Goal: Information Seeking & Learning: Understand process/instructions

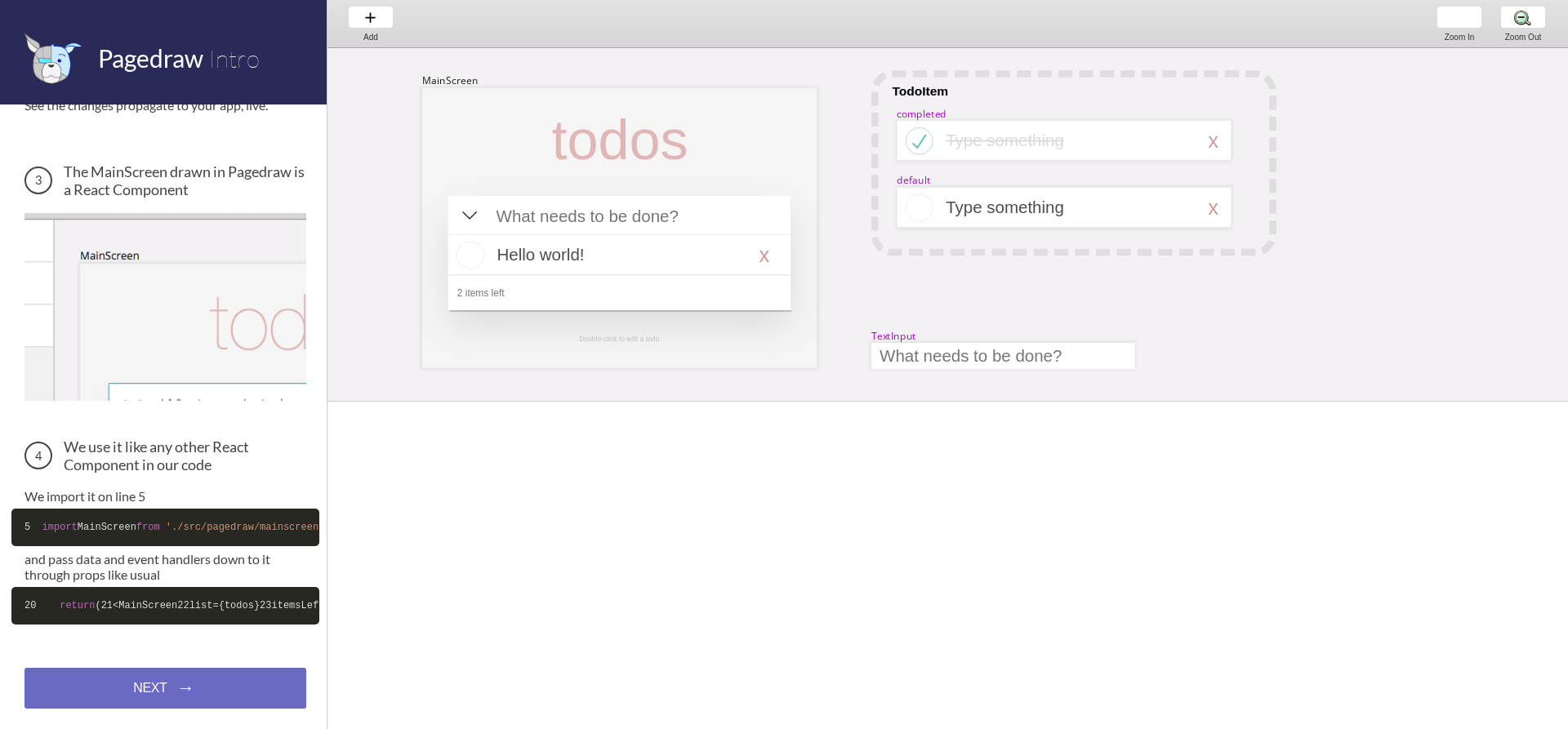
scroll to position [555, 0]
click at [211, 689] on div "NEXT → NEXT → NEXT →" at bounding box center [165, 689] width 282 height 41
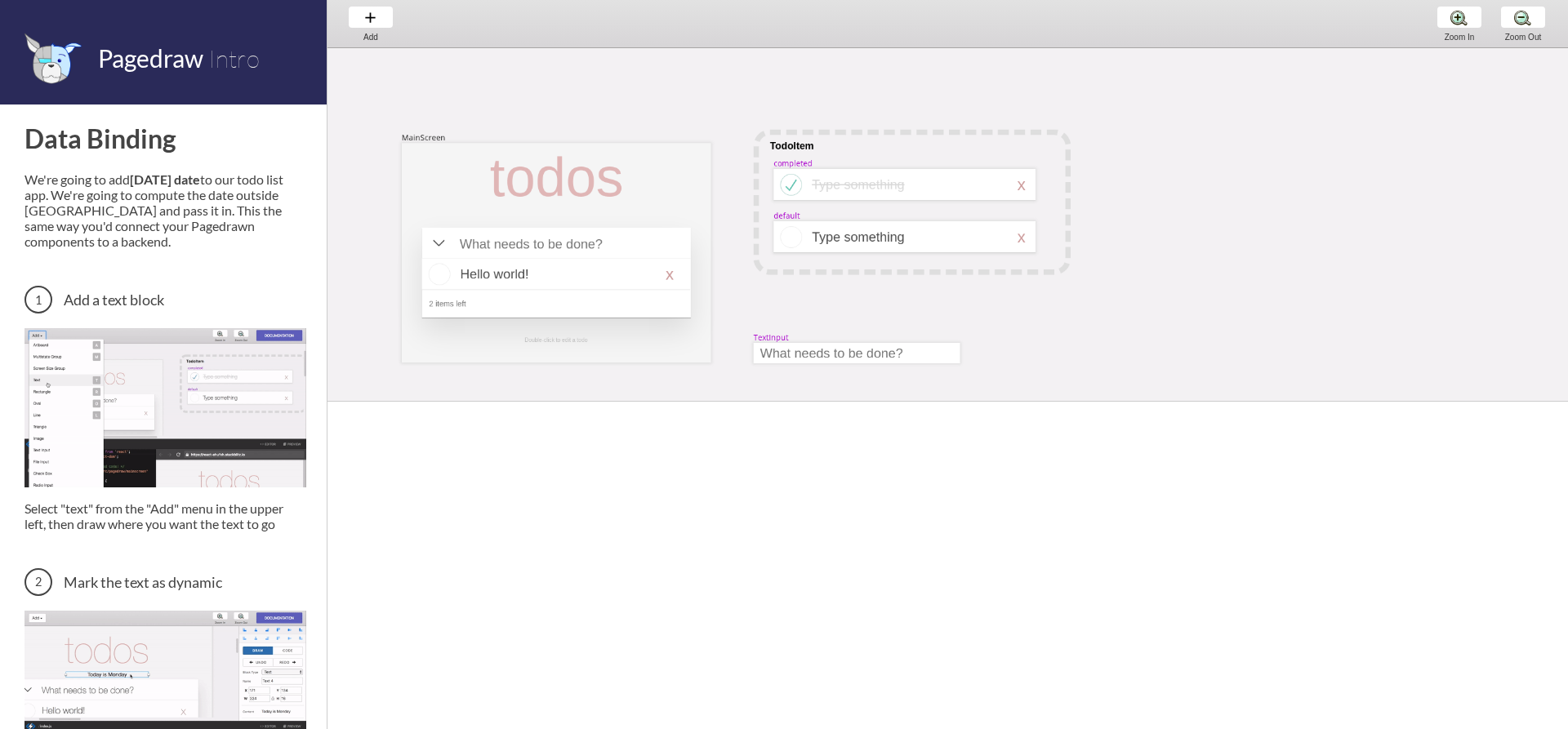
scroll to position [27, 0]
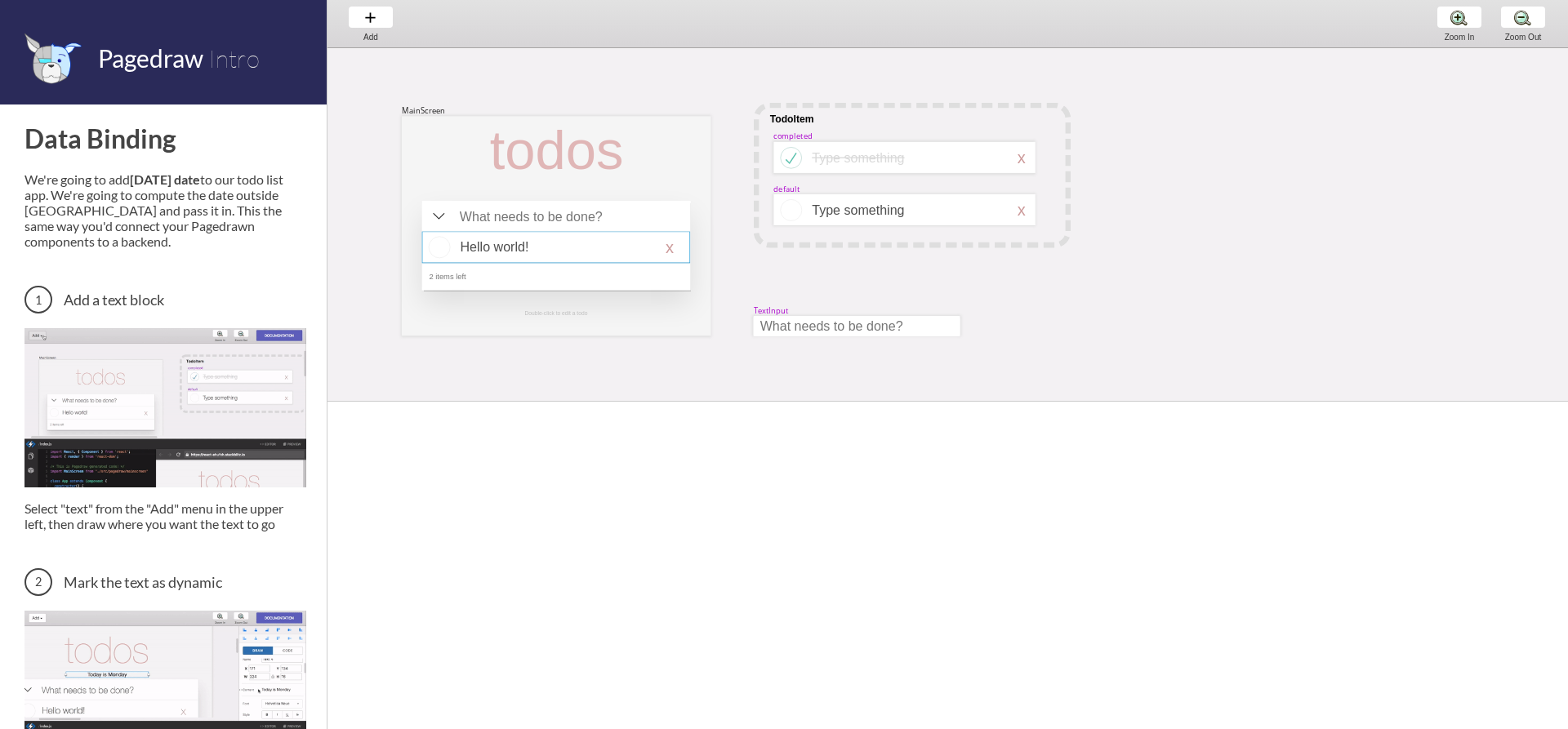
click at [558, 241] on div at bounding box center [556, 247] width 268 height 32
select select "16"
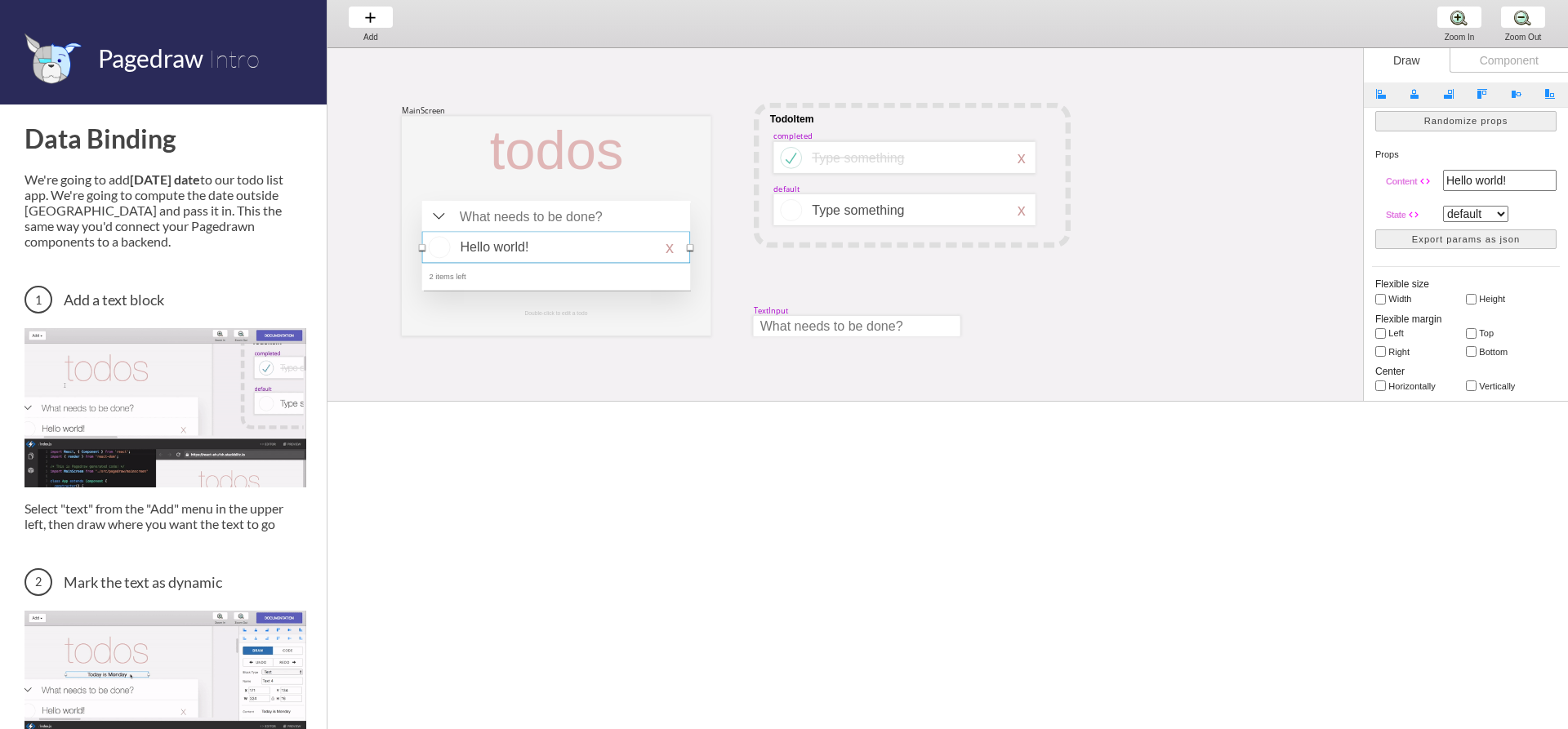
scroll to position [0, 0]
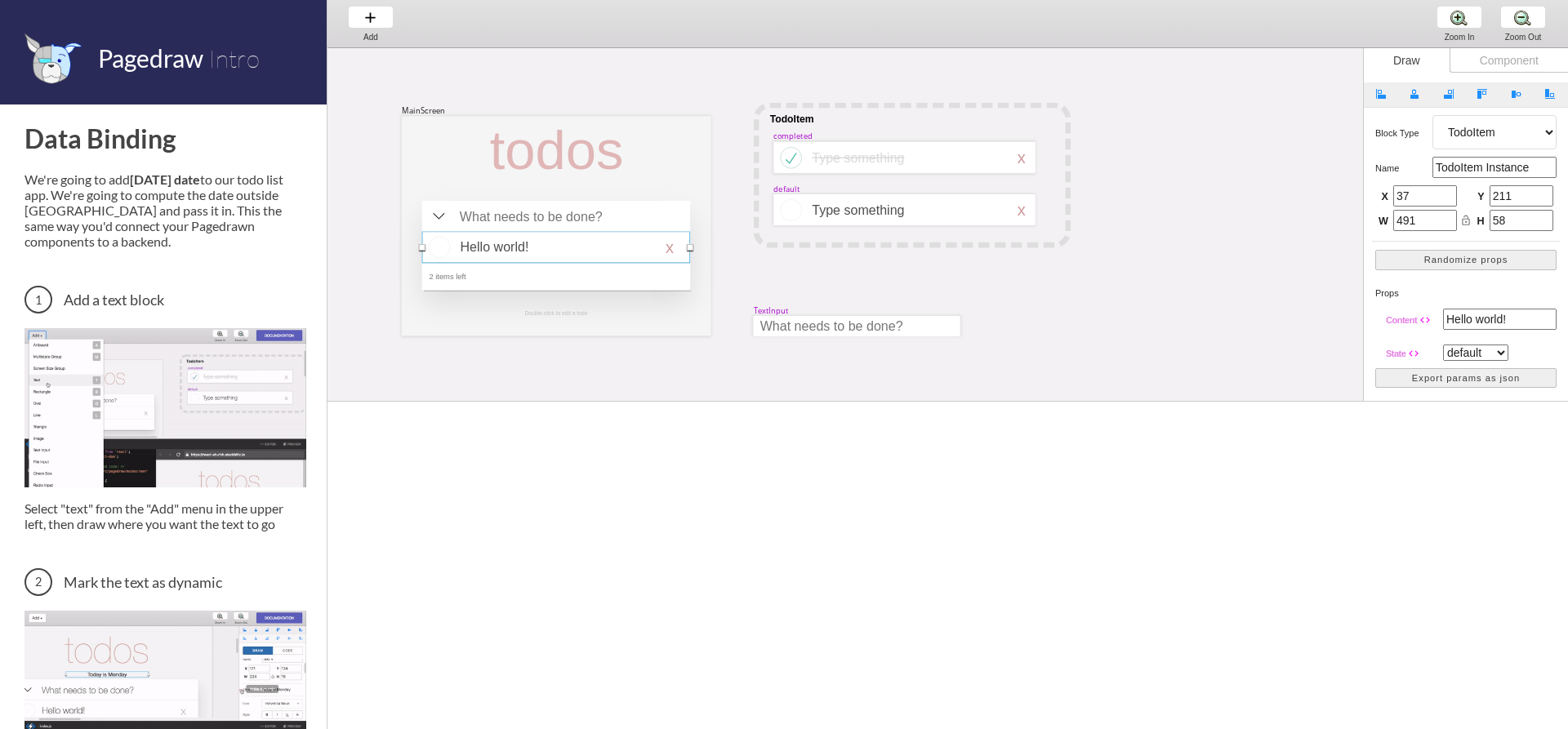
click at [1518, 320] on input "Hello world!" at bounding box center [1499, 319] width 114 height 21
type input "Hello"
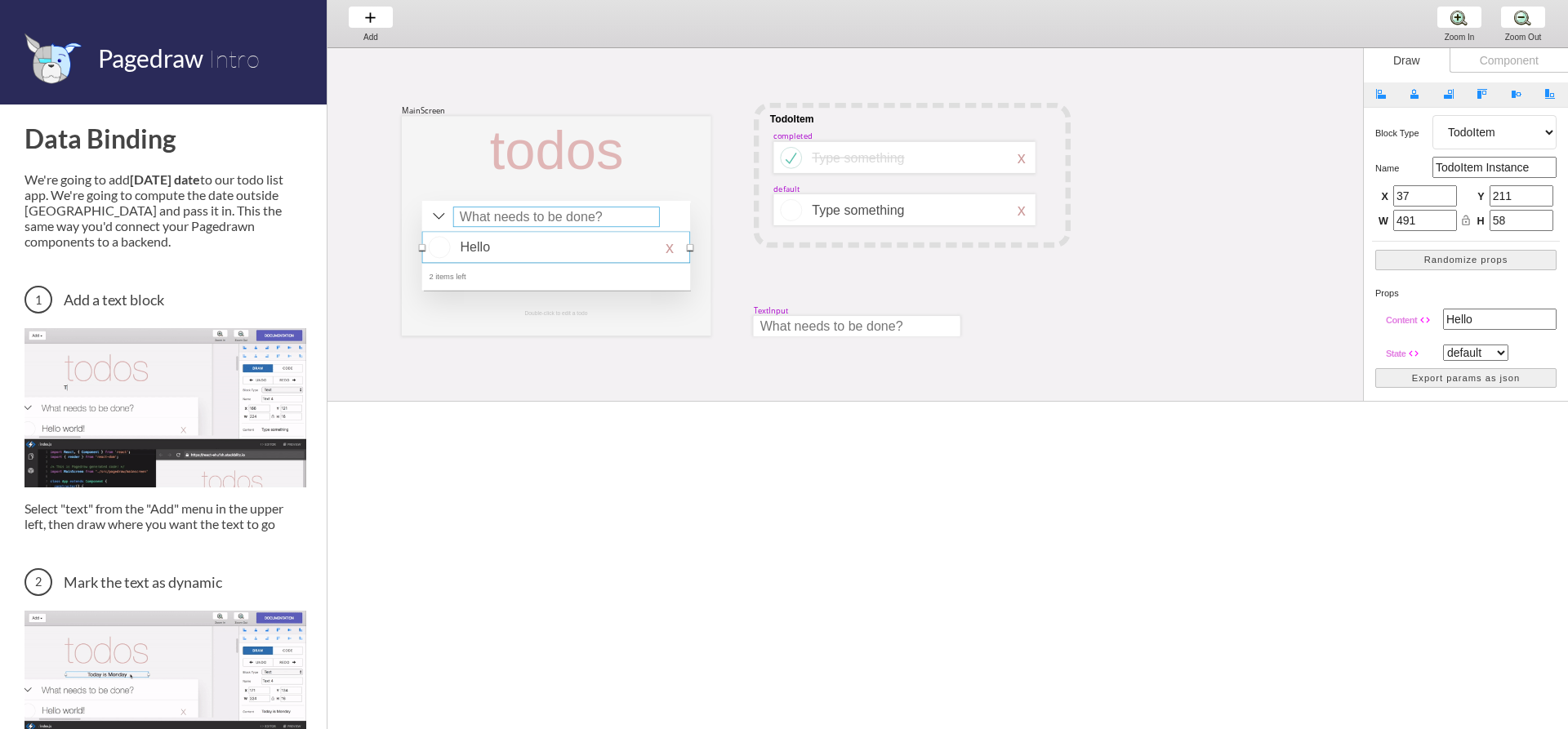
click at [594, 216] on div at bounding box center [557, 217] width 207 height 20
select select "15"
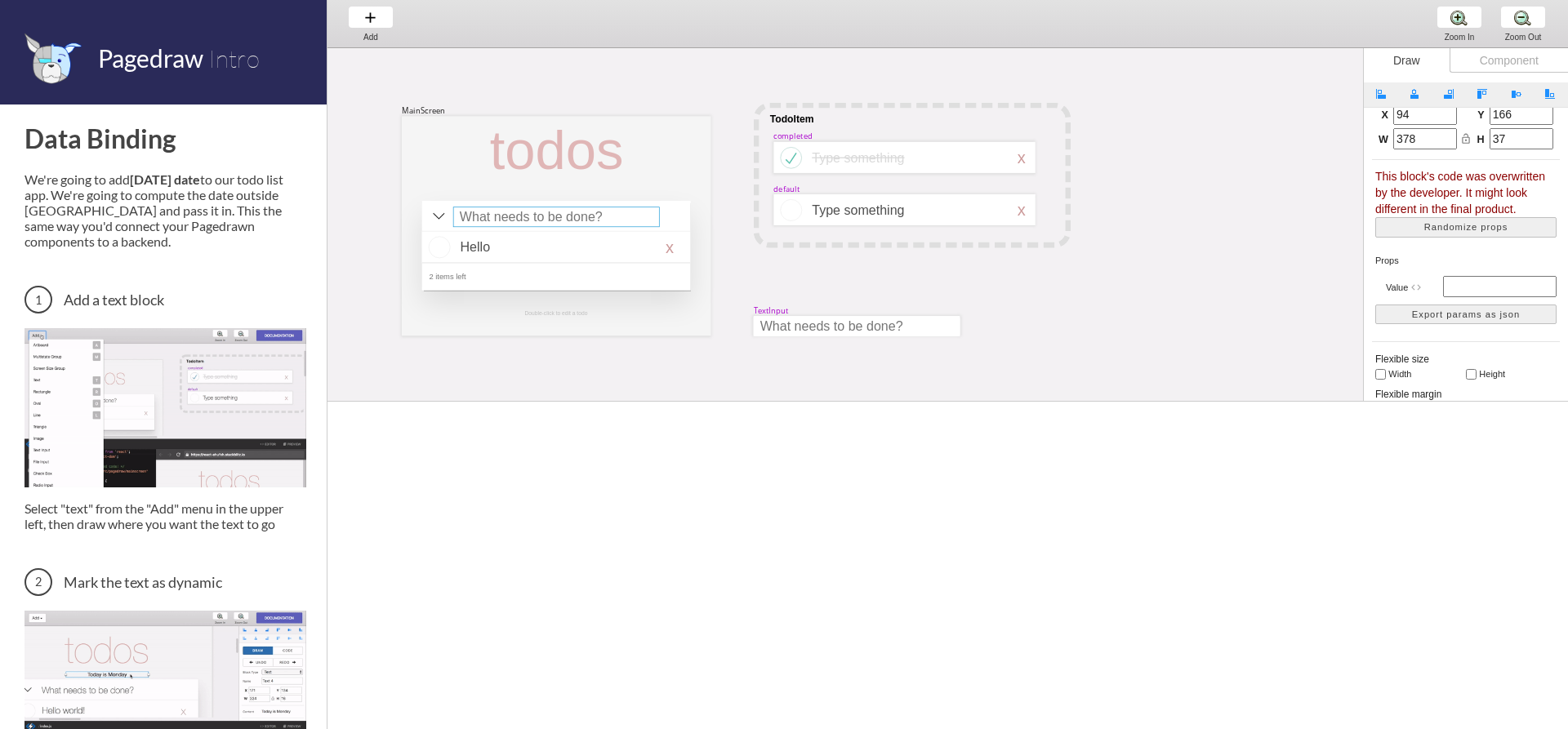
click at [562, 215] on div at bounding box center [557, 217] width 207 height 20
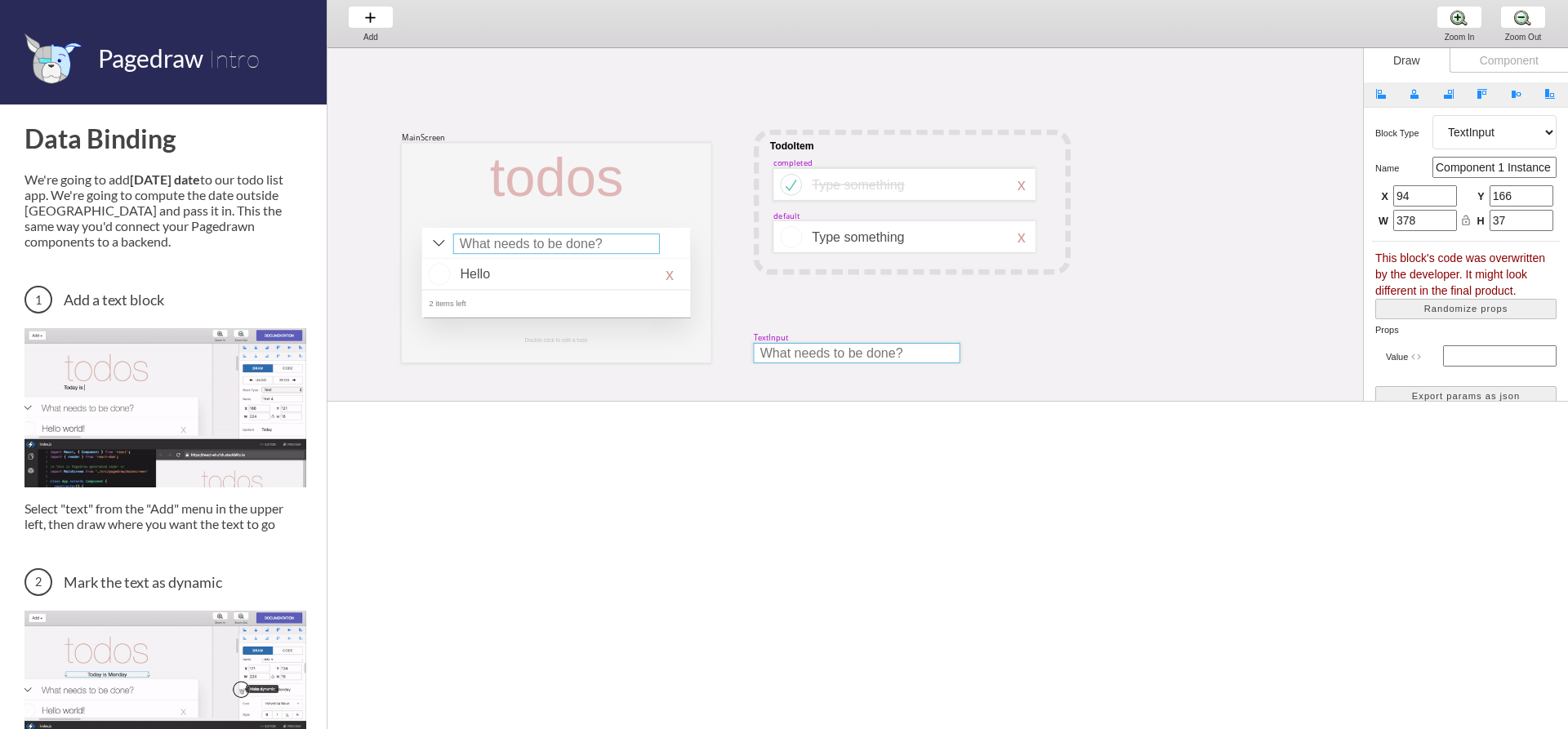
click at [852, 357] on div at bounding box center [858, 353] width 207 height 20
select select "9"
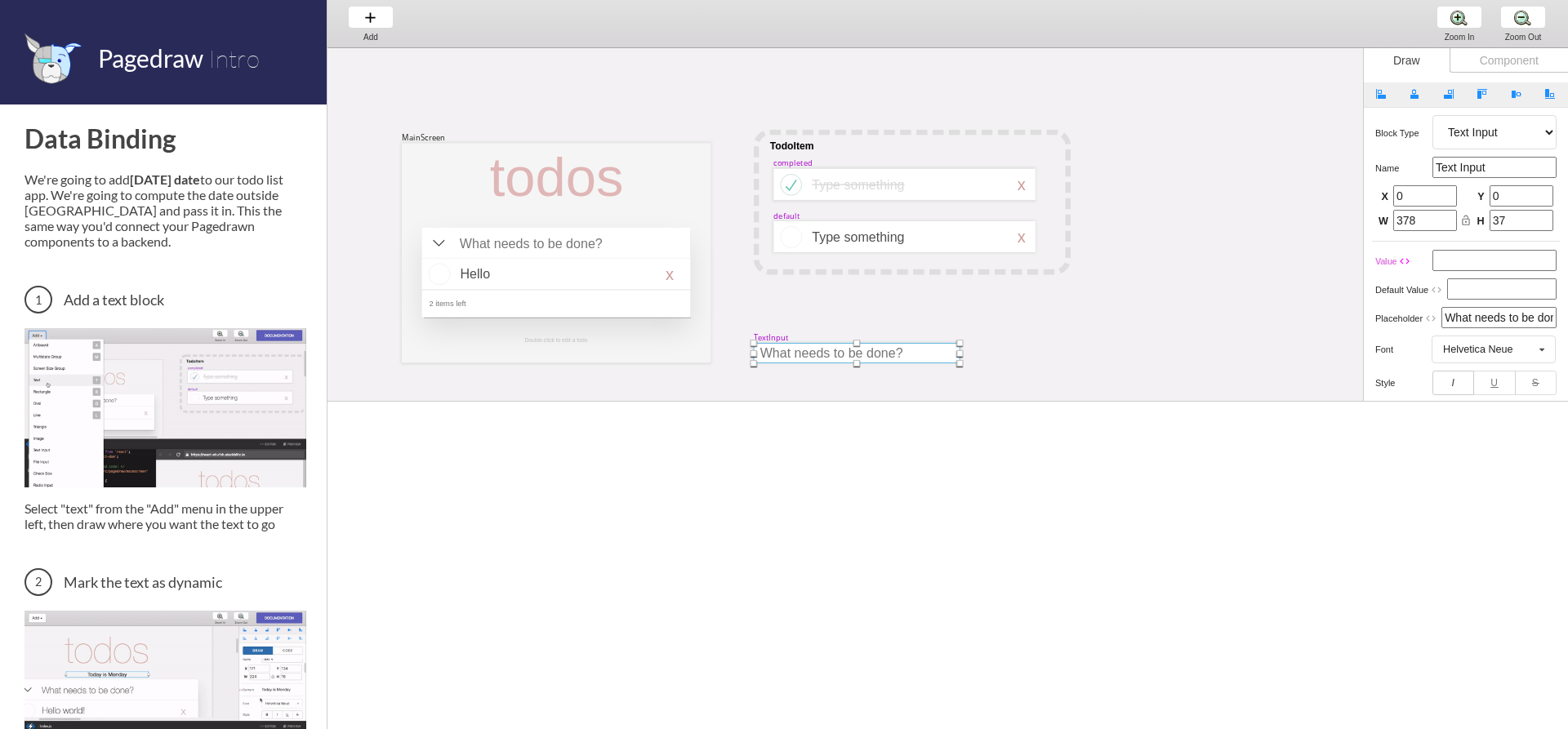
drag, startPoint x: 1487, startPoint y: 314, endPoint x: 1512, endPoint y: 314, distance: 25.0
click at [1512, 314] on input "What needs to be done?" at bounding box center [1498, 317] width 115 height 21
type input "What neo be done?"
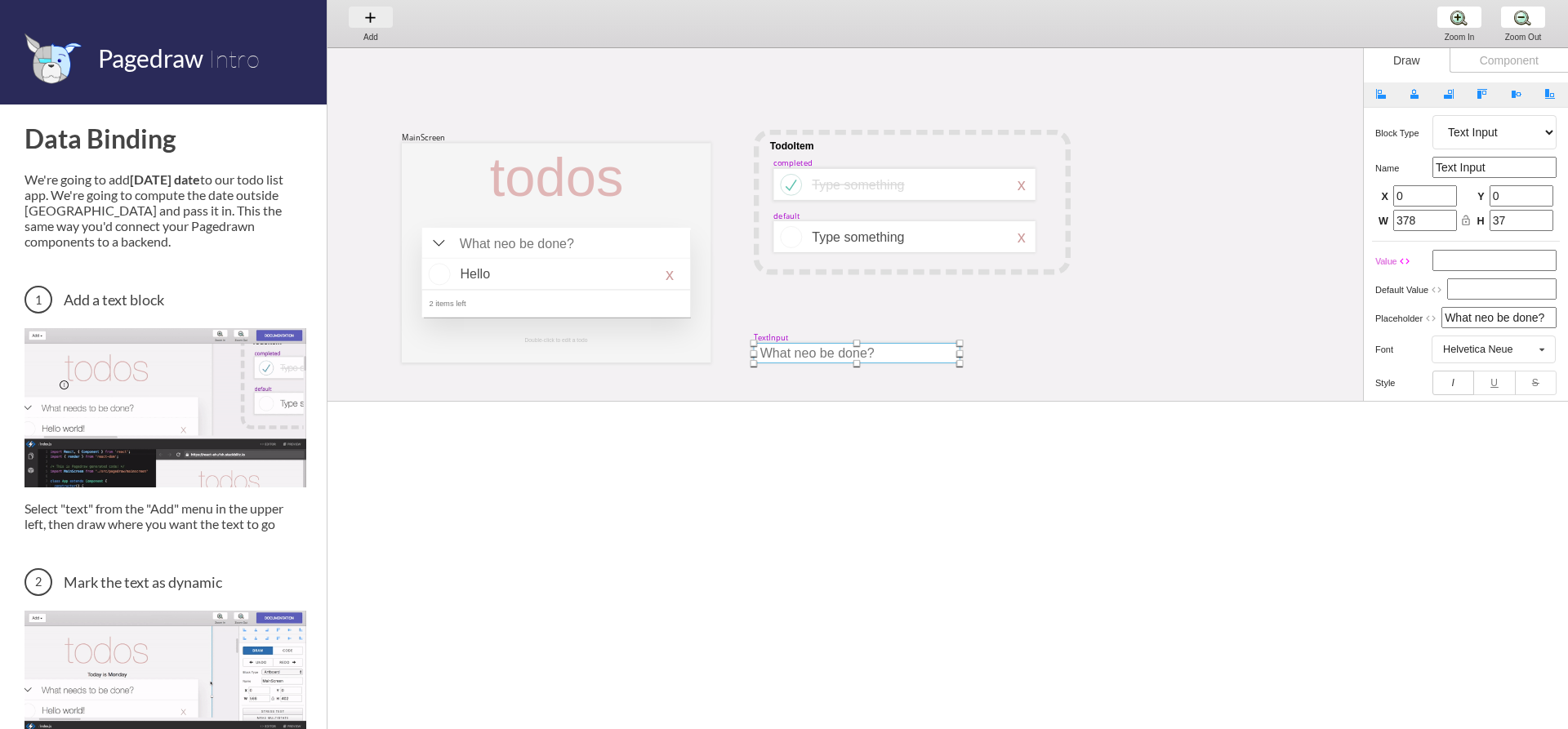
click at [384, 21] on div "Add Add Add" at bounding box center [371, 23] width 62 height 46
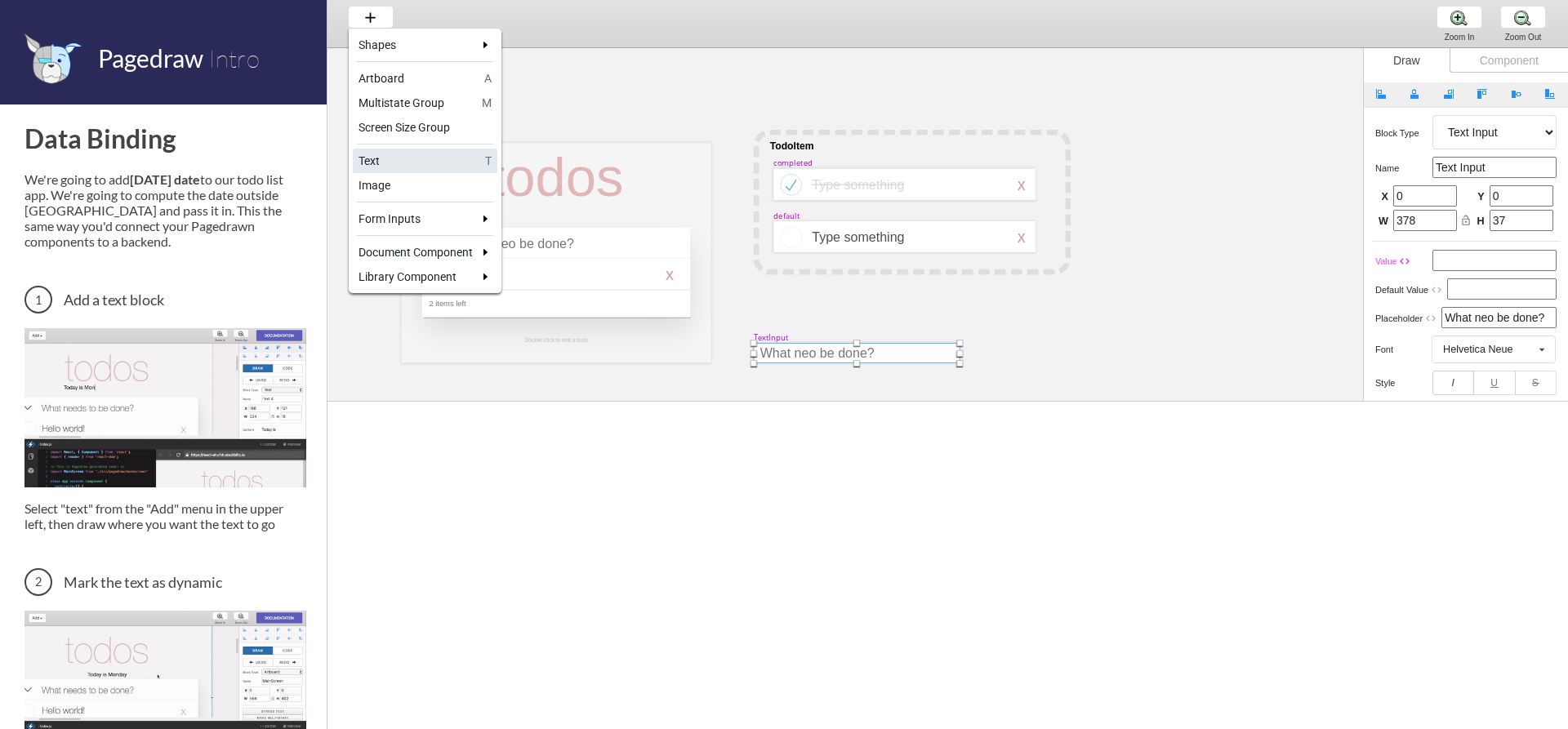
click at [427, 161] on div "Text" at bounding box center [419, 161] width 121 height 16
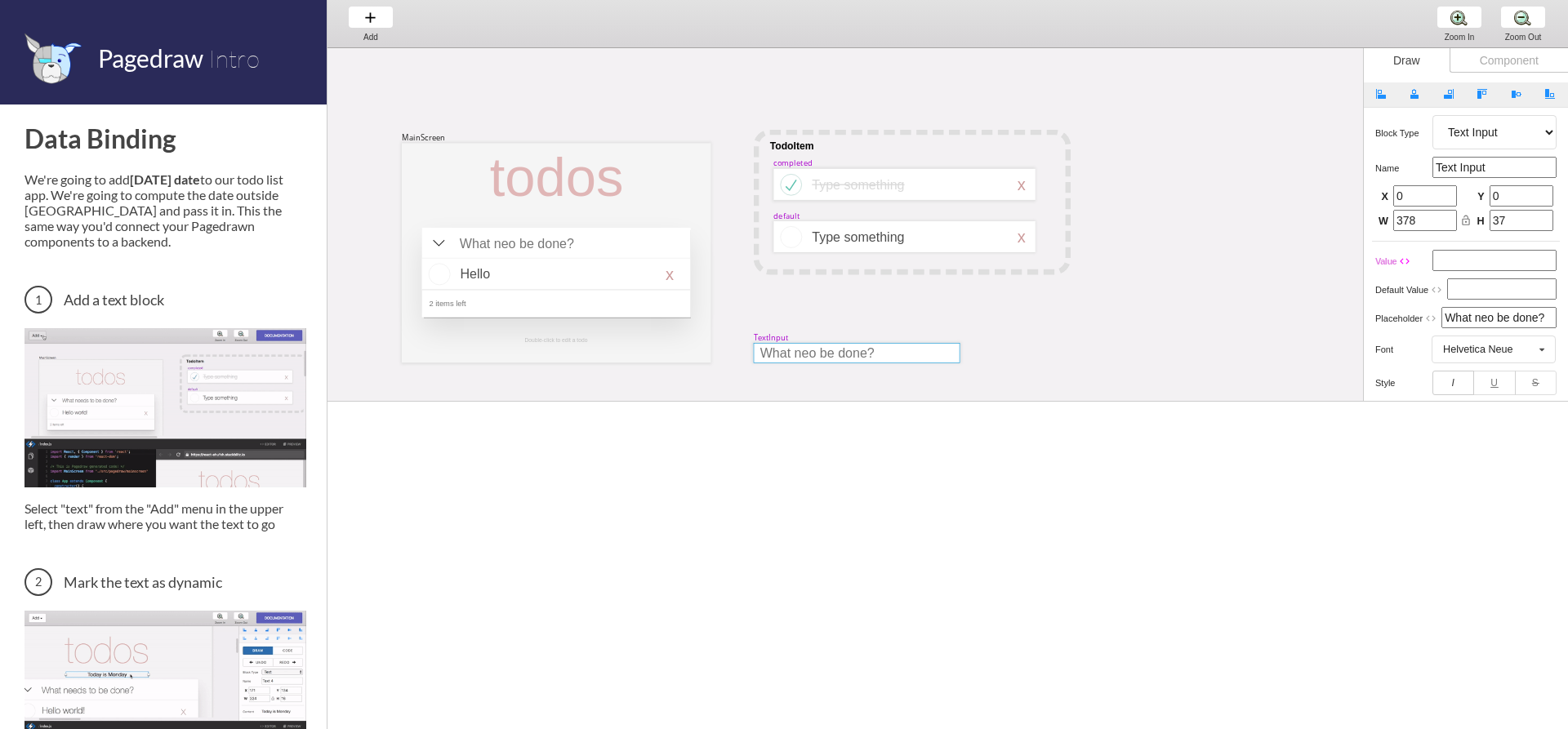
select select "3"
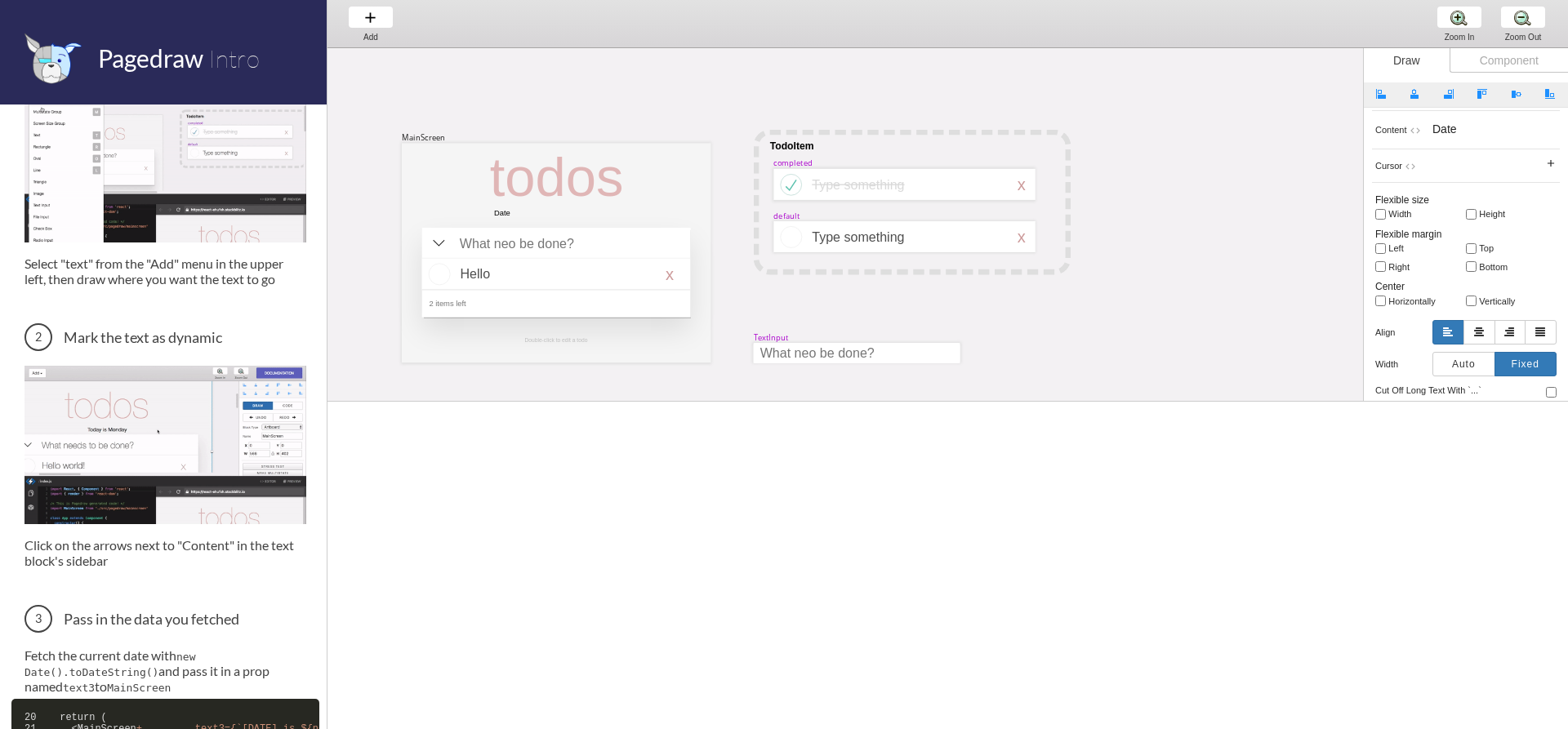
scroll to position [248, 0]
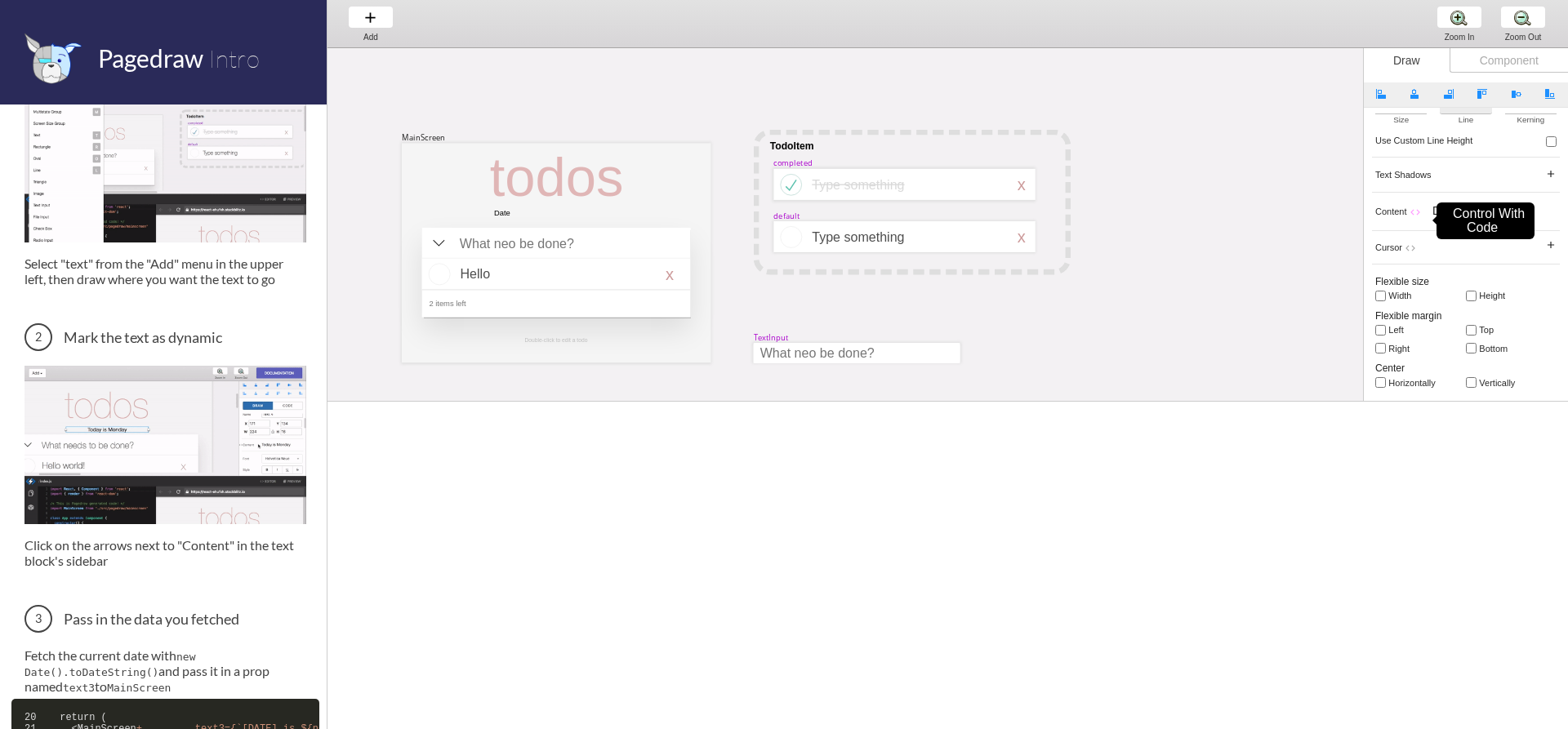
click at [1419, 214] on icon "code" at bounding box center [1416, 213] width 12 height 12
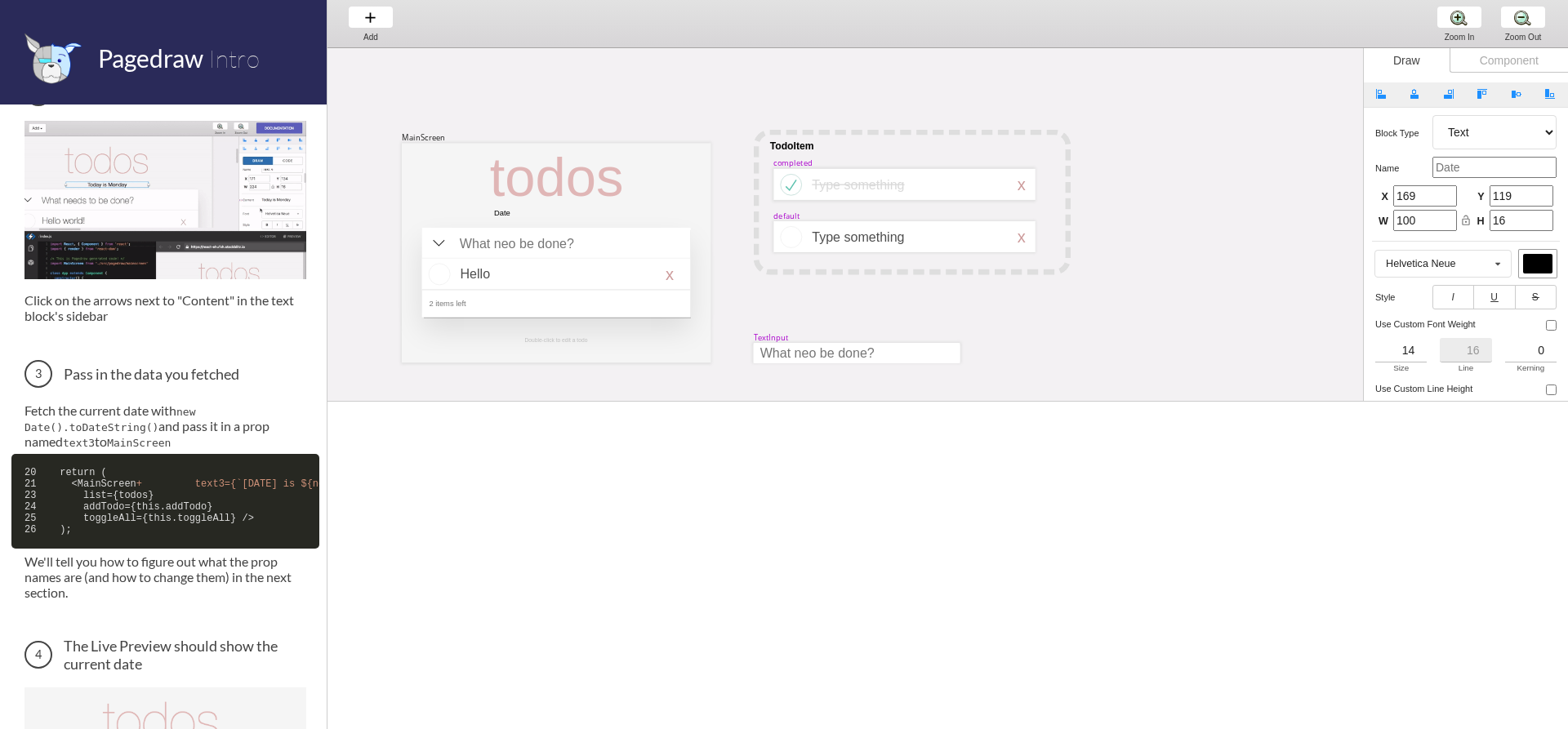
scroll to position [163, 0]
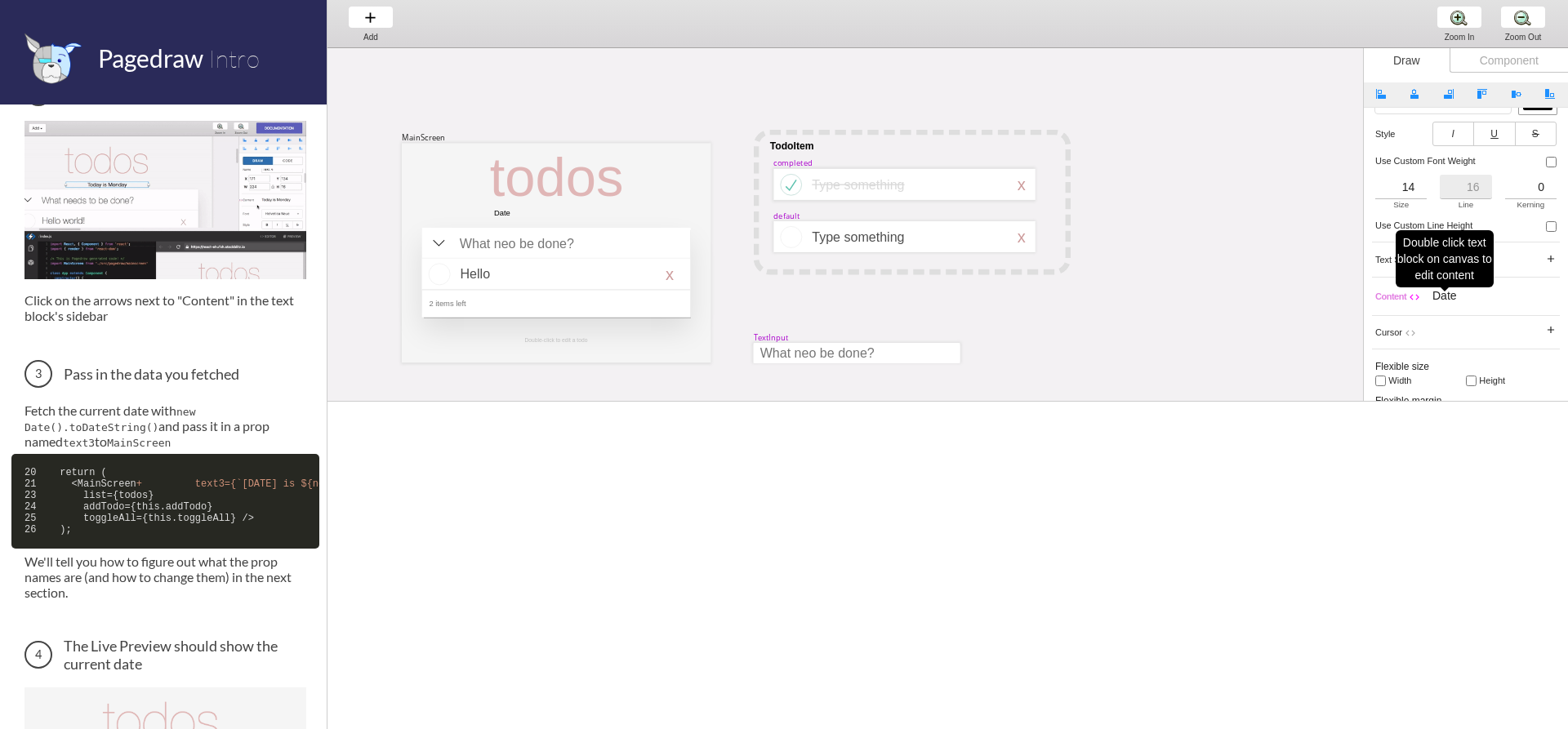
click at [1436, 292] on div "Date" at bounding box center [1444, 295] width 24 height 16
select select "4"
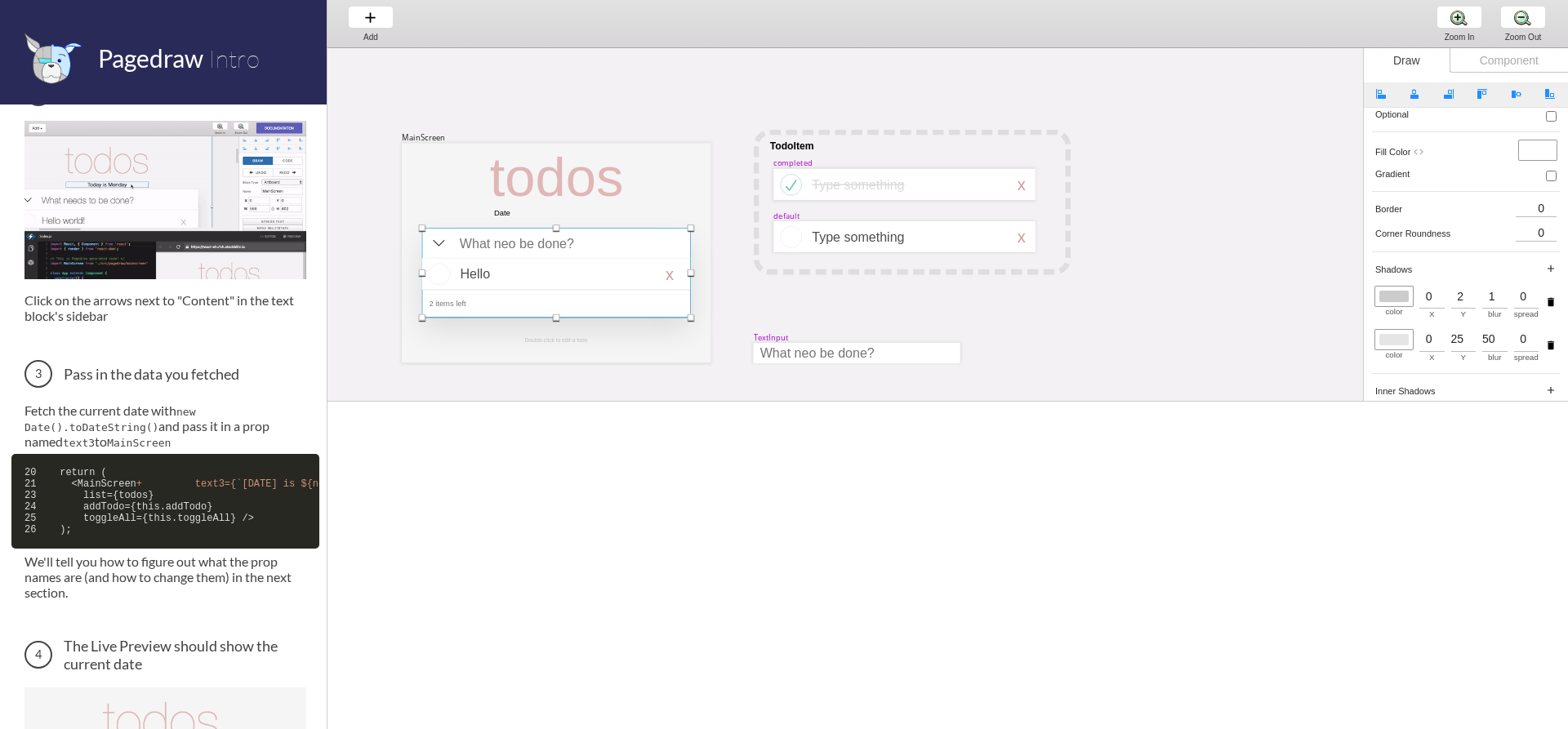
click at [1275, 236] on div "MainScreen todos Hello x 2 items left Double-click to edit a todo TodoItem comp…" at bounding box center [1223, 449] width 1792 height 803
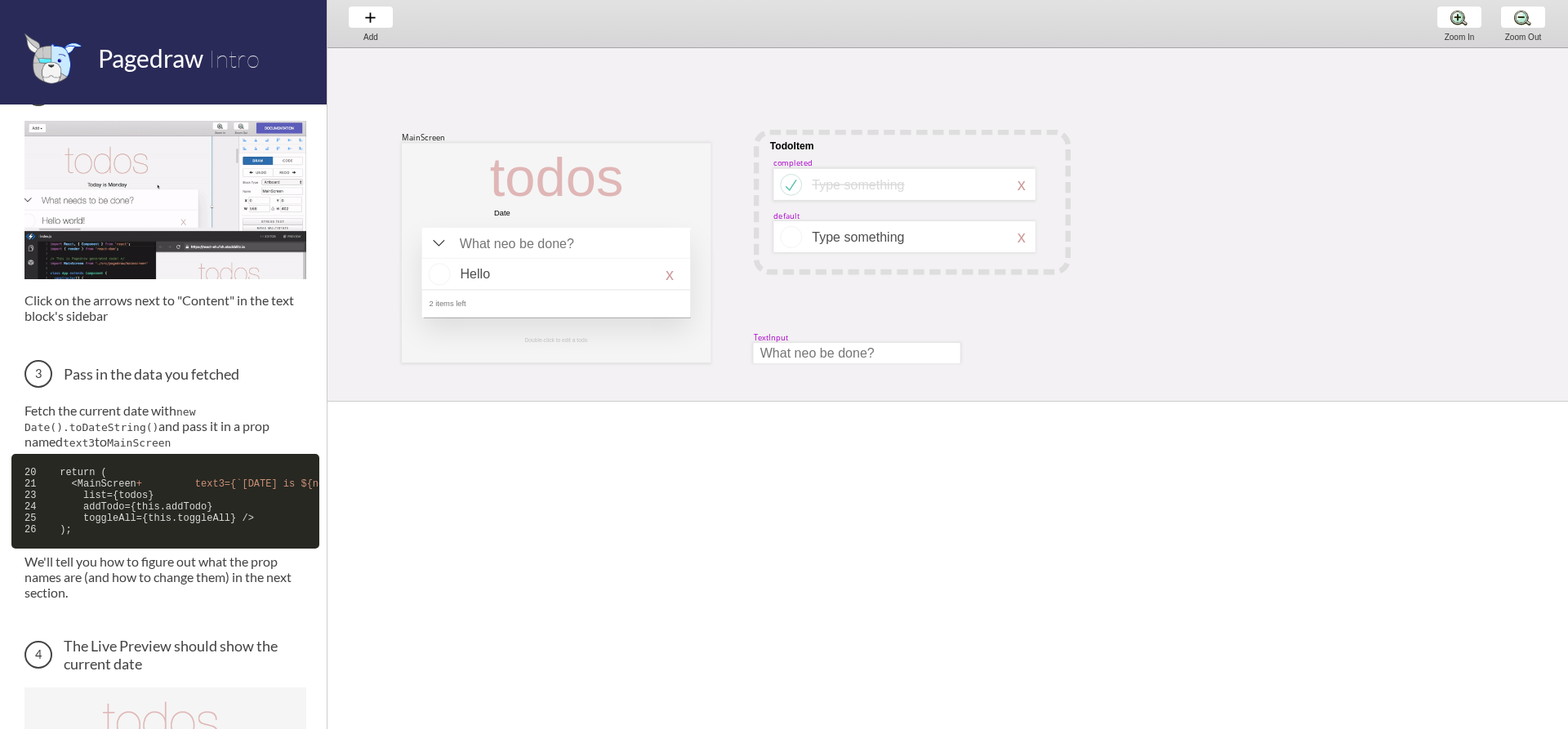
click at [238, 309] on p "Click on the arrows next to "Content" in the text block's sidebar" at bounding box center [165, 308] width 282 height 31
click at [499, 214] on div at bounding box center [521, 213] width 55 height 9
select select "3"
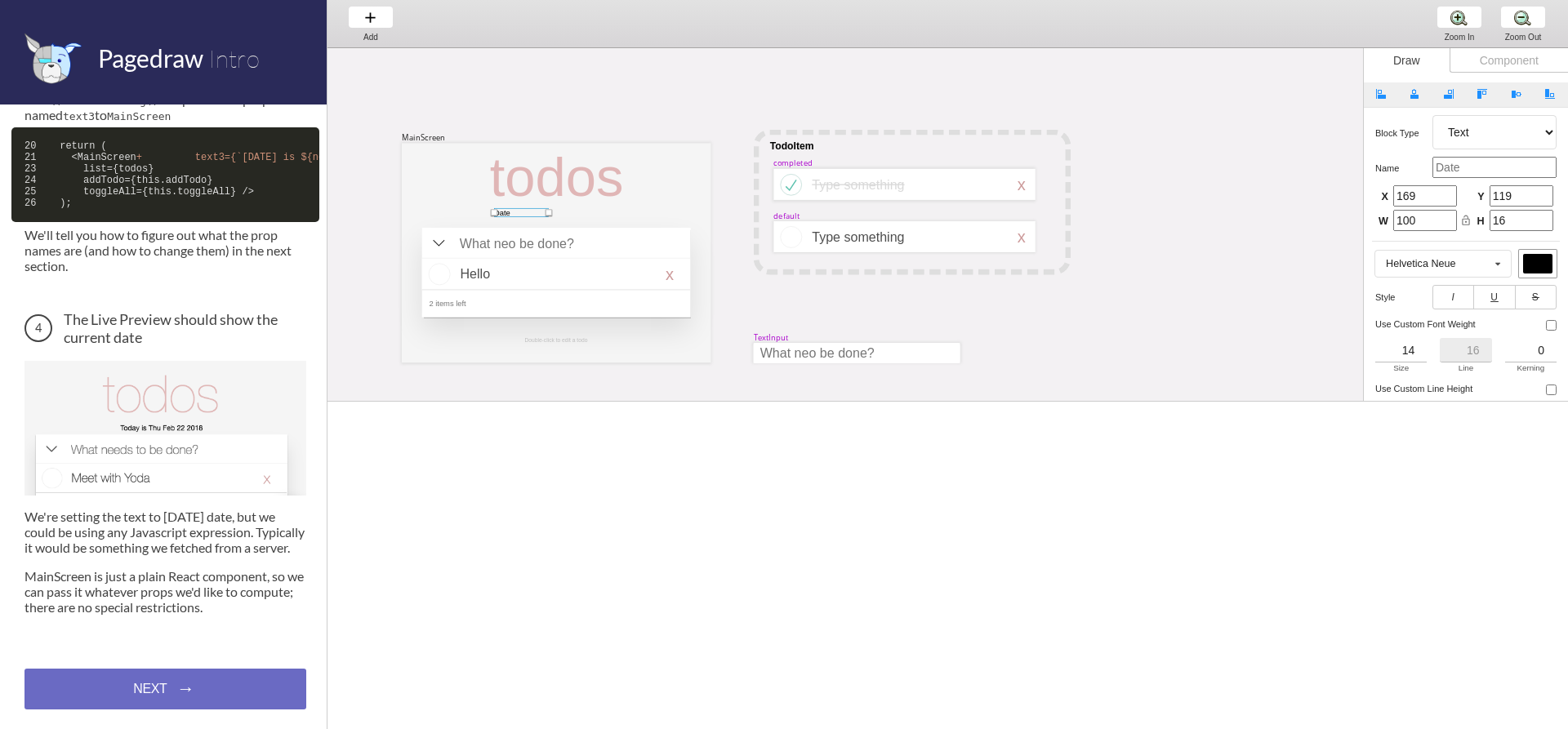
scroll to position [848, 0]
click at [198, 681] on div "NEXT → NEXT → NEXT →" at bounding box center [165, 689] width 282 height 41
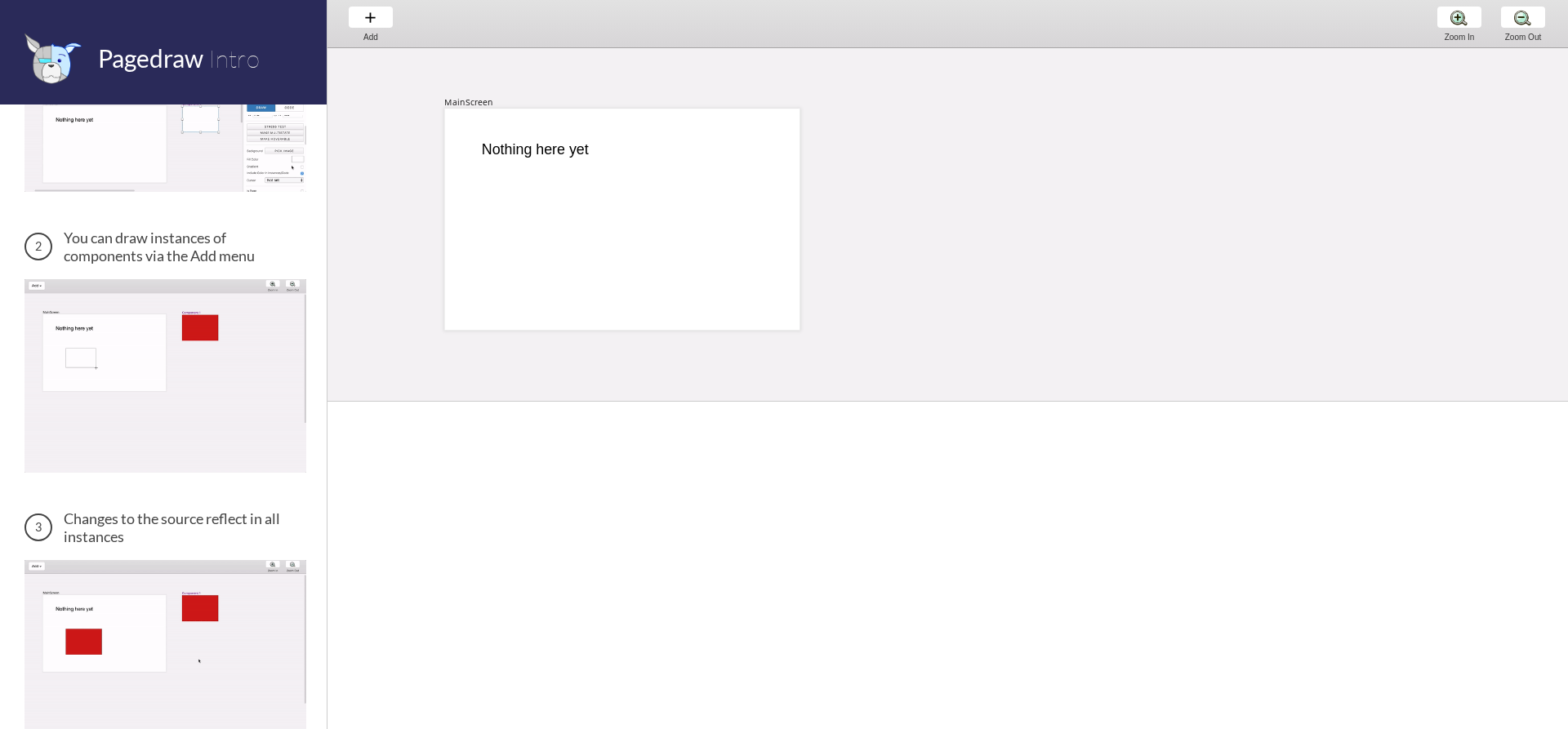
scroll to position [490, 0]
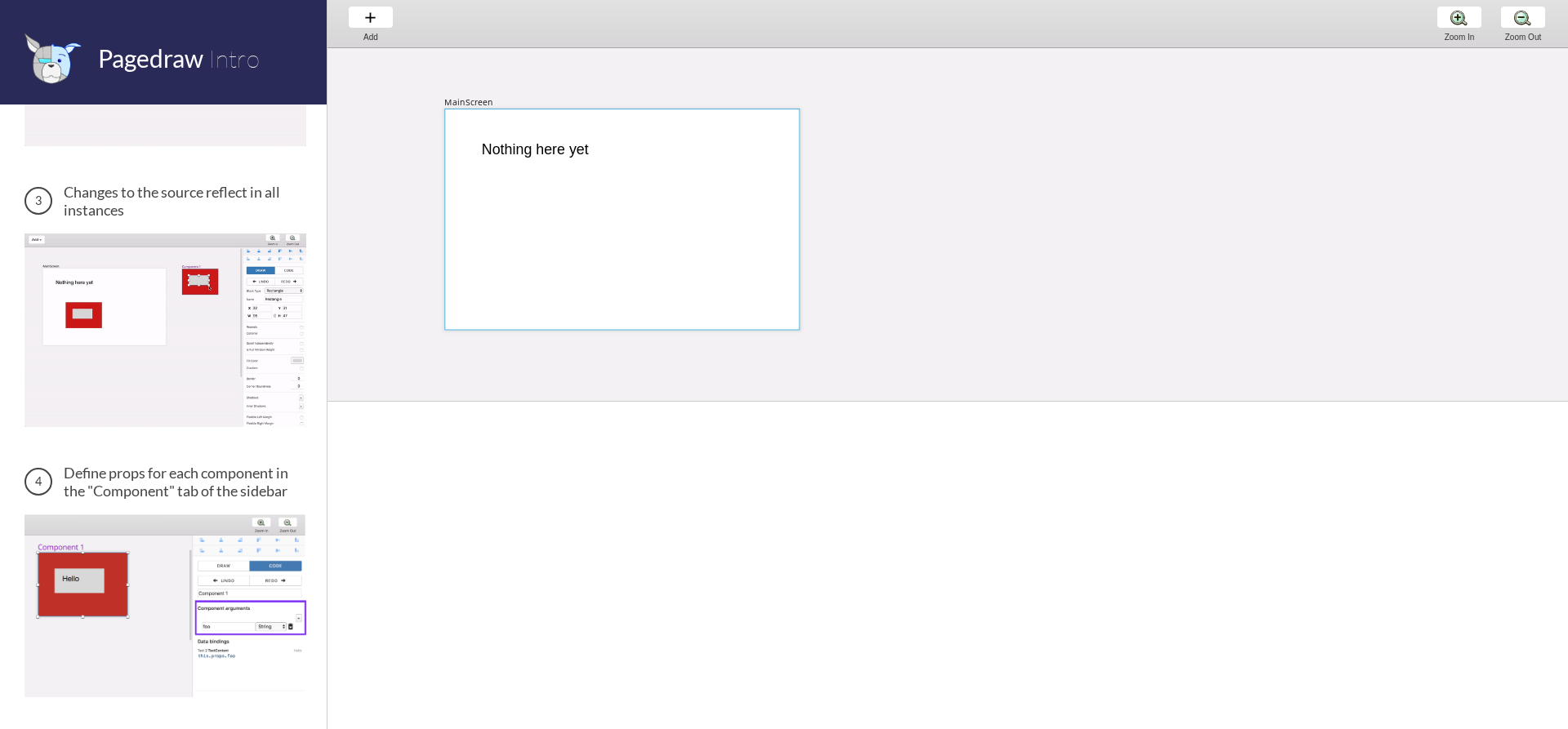
click at [573, 214] on div at bounding box center [621, 219] width 356 height 221
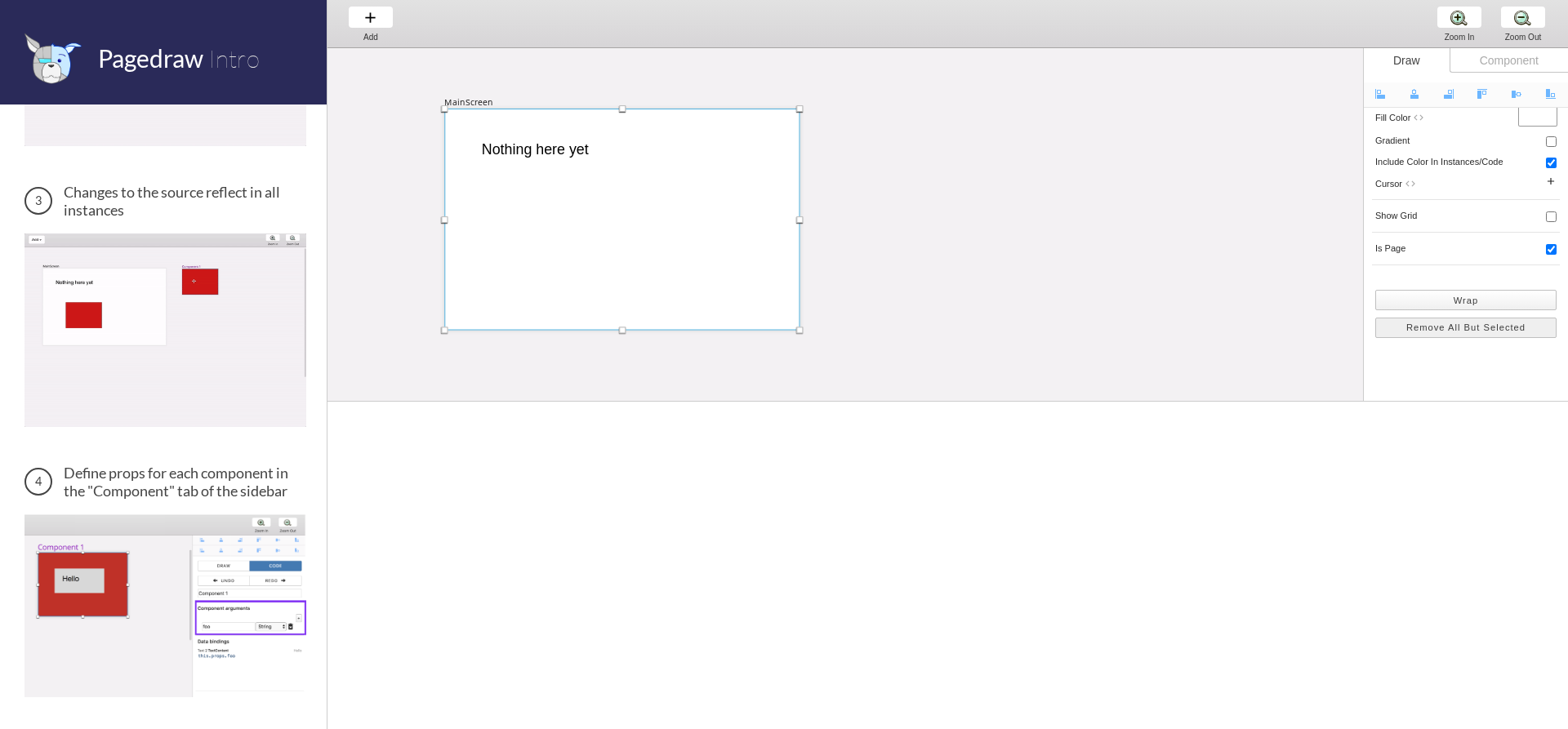
scroll to position [267, 0]
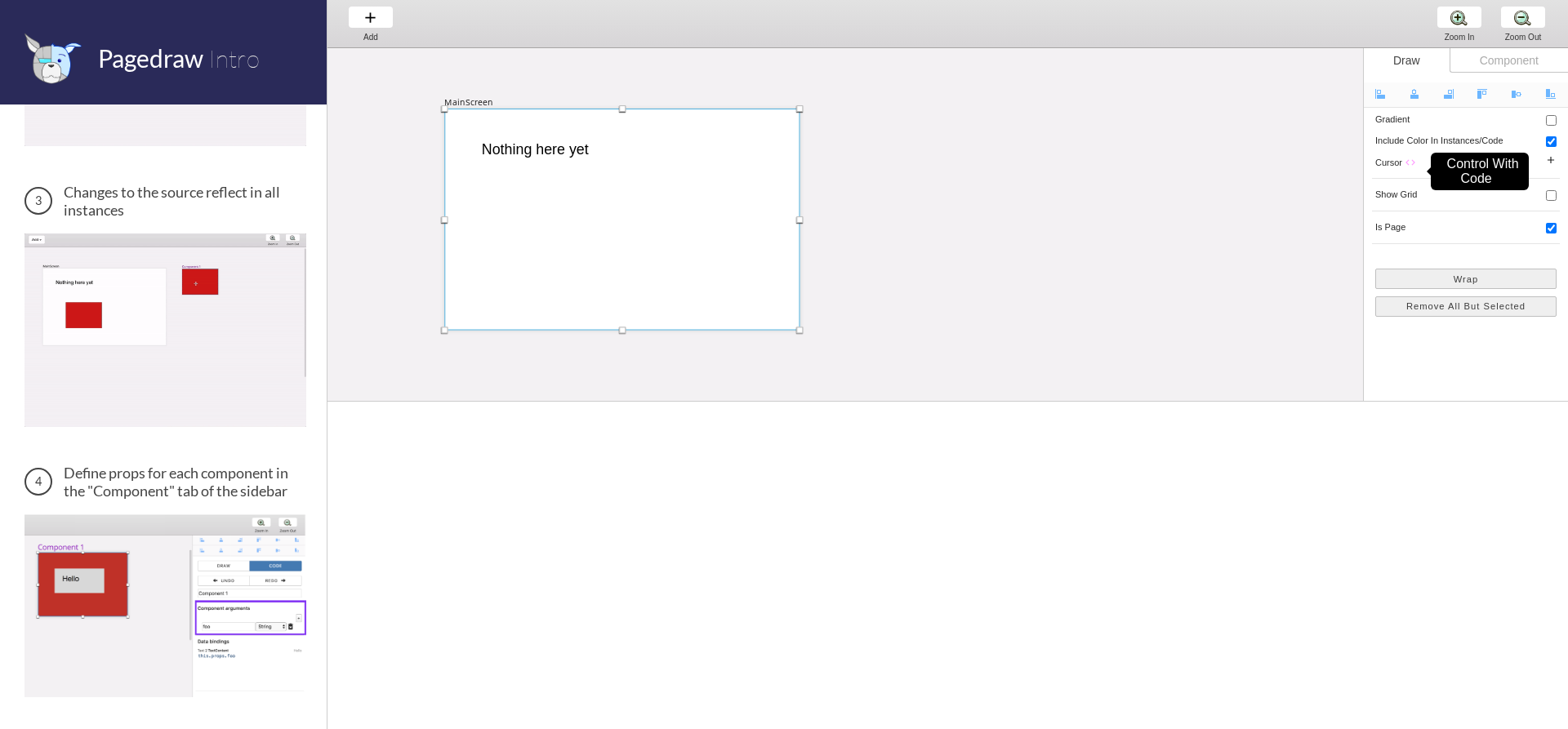
click at [1412, 163] on icon "code" at bounding box center [1411, 162] width 12 height 12
click at [1404, 159] on span "cursor code" at bounding box center [1396, 162] width 41 height 10
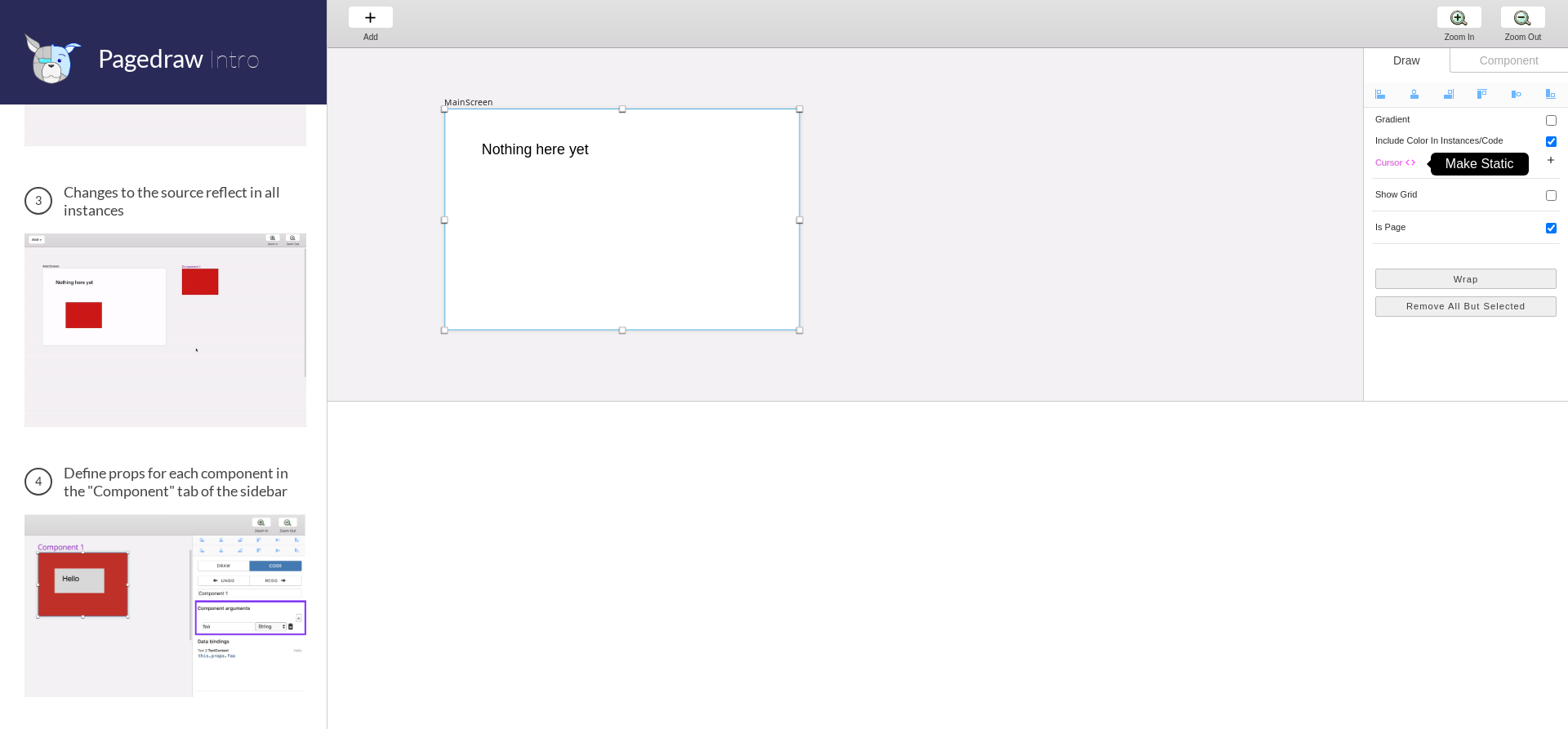
click at [1407, 159] on icon "code" at bounding box center [1411, 162] width 12 height 12
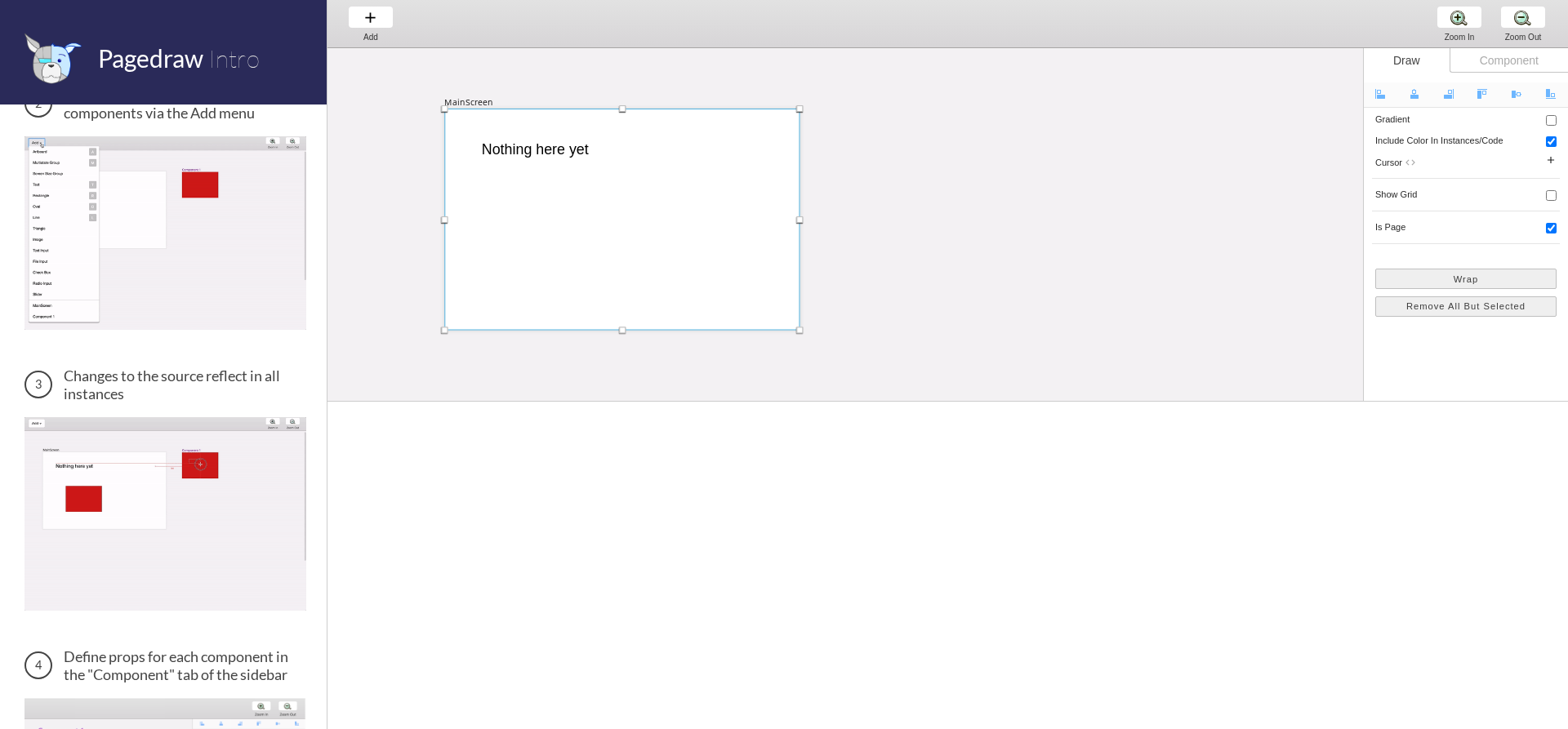
scroll to position [0, 0]
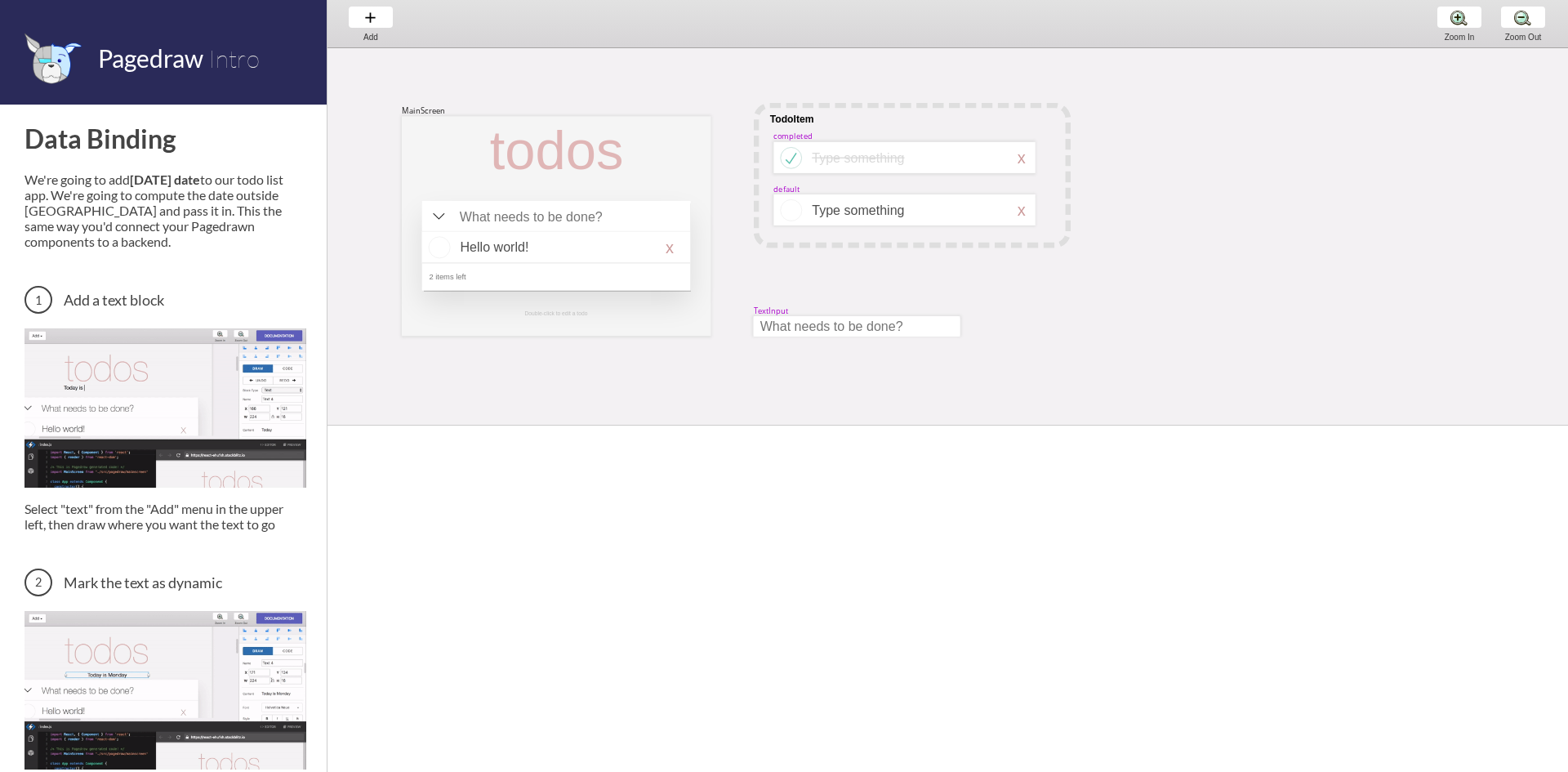
scroll to position [572, 0]
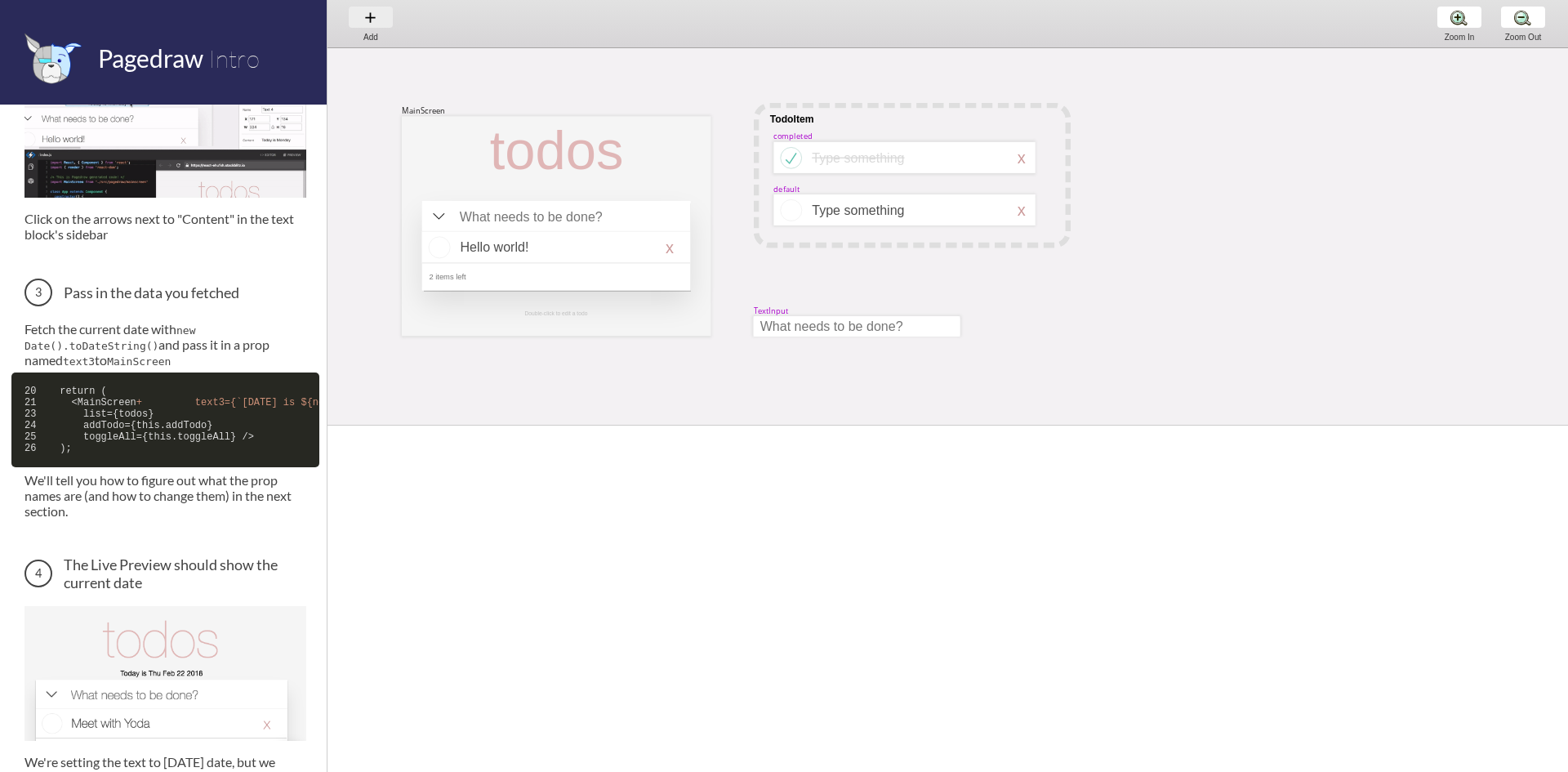
click at [364, 22] on div "Add Add Add" at bounding box center [371, 23] width 62 height 46
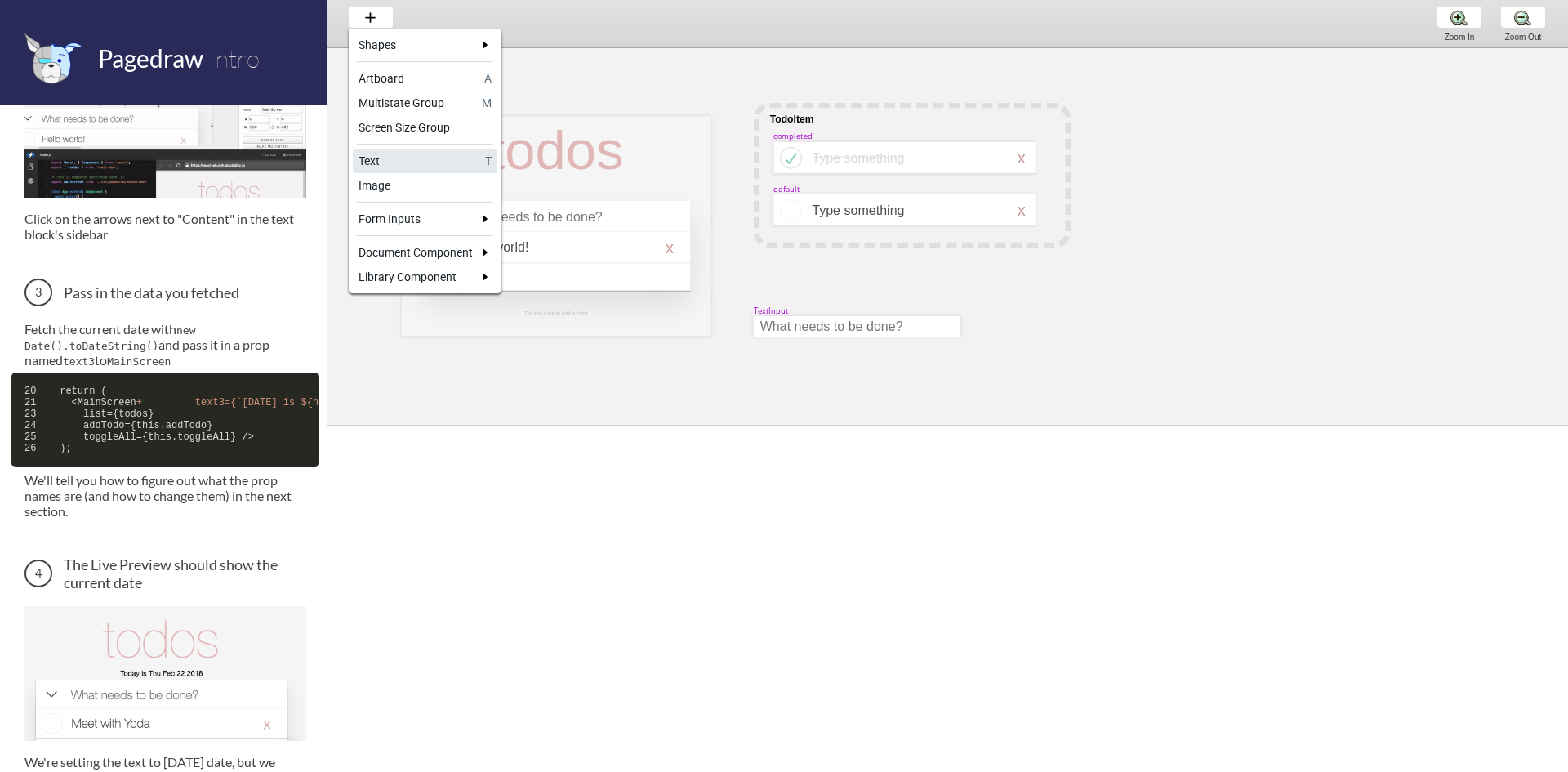
click at [398, 158] on div "Text" at bounding box center [419, 161] width 121 height 16
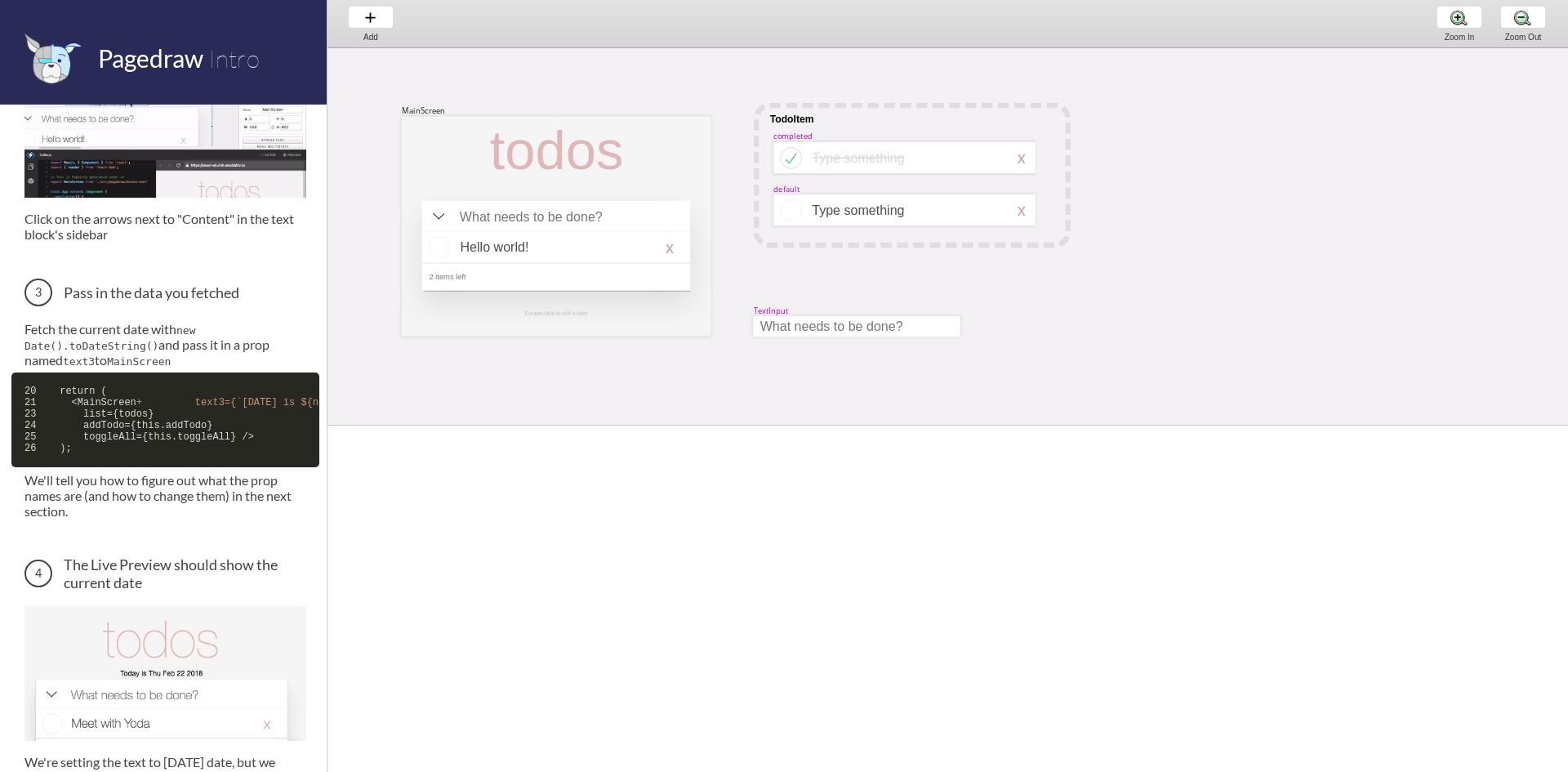
select select "3"
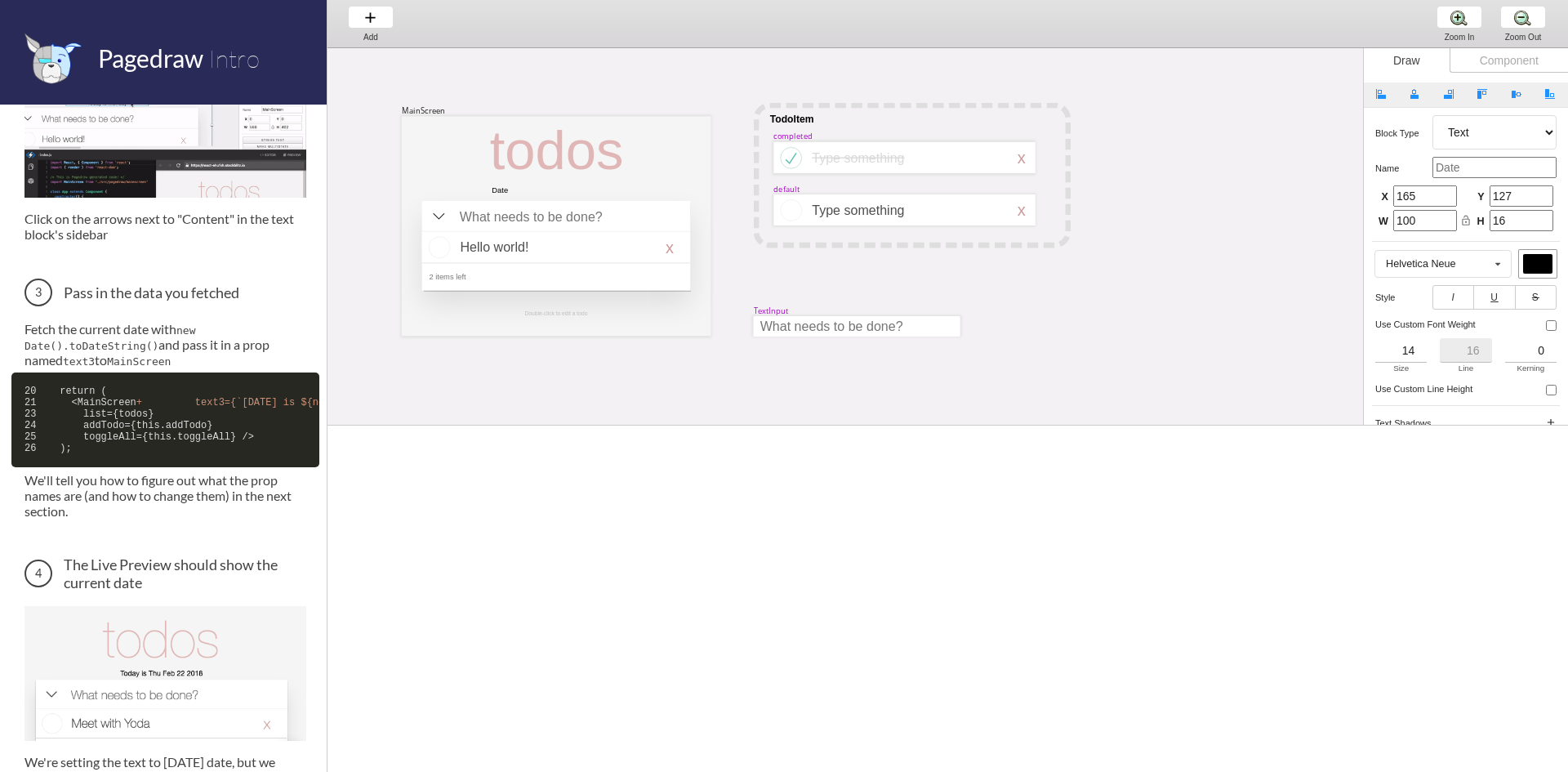
click at [501, 191] on div "Date" at bounding box center [519, 189] width 55 height 9
click at [522, 185] on div "Date" at bounding box center [519, 189] width 55 height 9
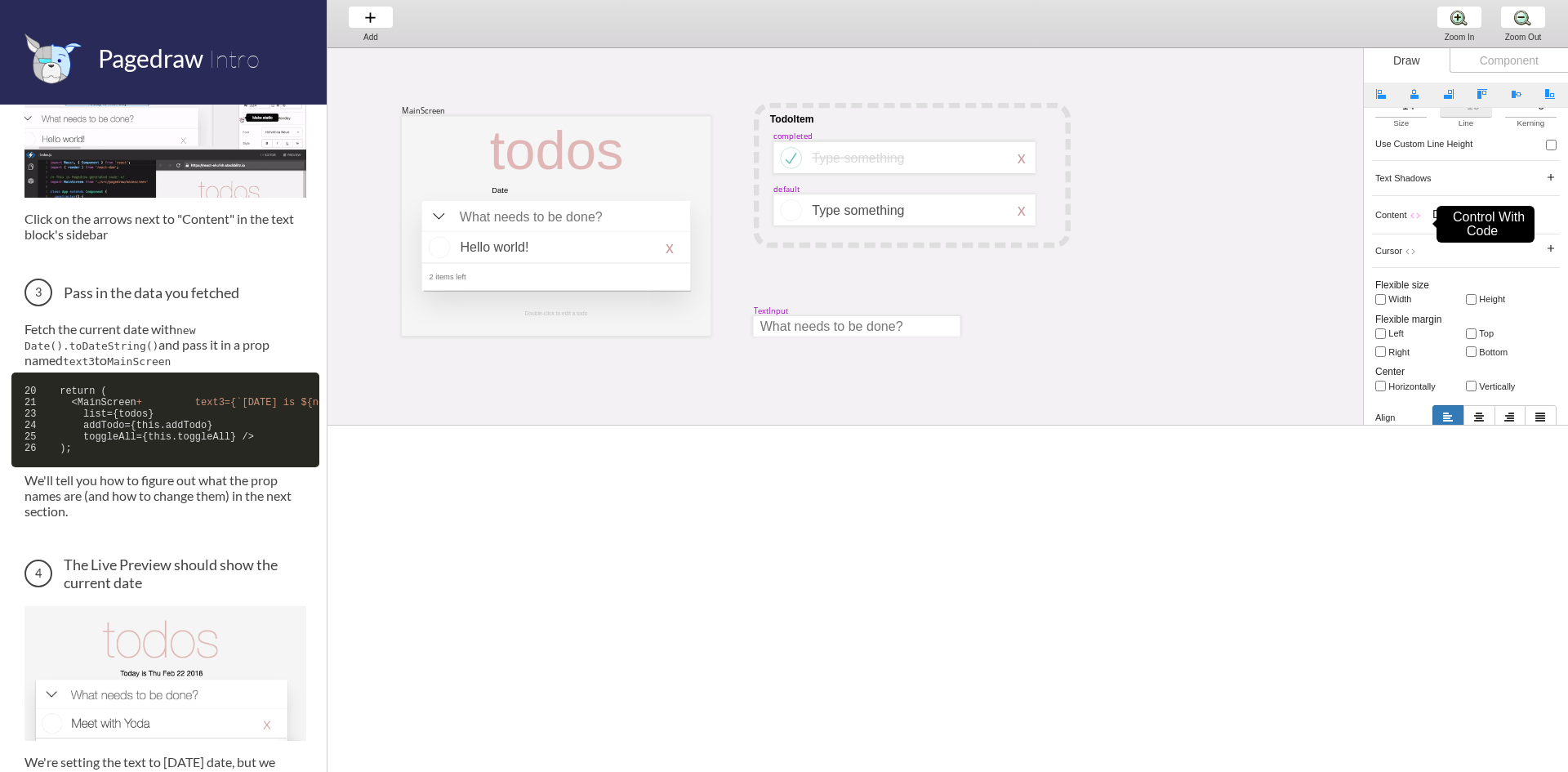
click at [1411, 213] on icon "code" at bounding box center [1416, 216] width 12 height 12
click at [1412, 214] on icon "code" at bounding box center [1415, 216] width 12 height 12
click at [1412, 214] on icon "code" at bounding box center [1416, 216] width 12 height 12
click at [1407, 216] on span "Content code" at bounding box center [1397, 215] width 45 height 10
click at [1413, 215] on icon "code" at bounding box center [1416, 216] width 12 height 12
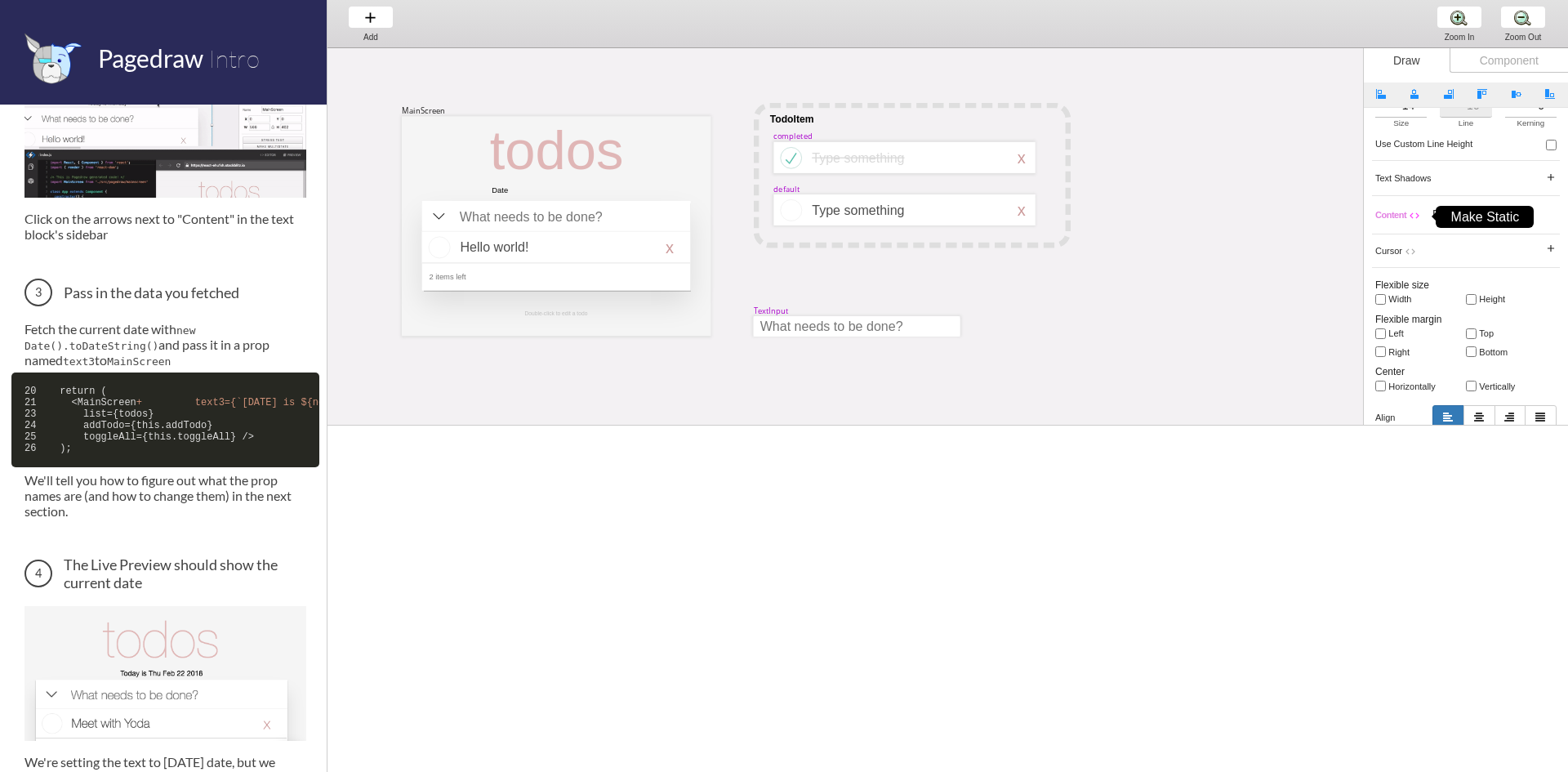
click at [1413, 215] on icon "code" at bounding box center [1415, 216] width 12 height 12
click at [1413, 215] on icon "code" at bounding box center [1416, 216] width 12 height 12
